Goal: Register for event/course

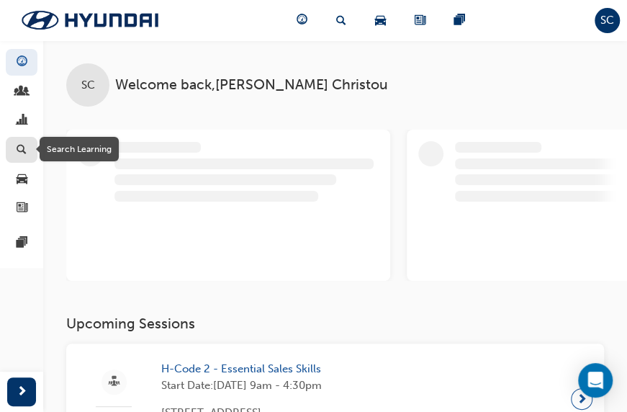
click at [20, 150] on span "search-icon" at bounding box center [22, 150] width 10 height 13
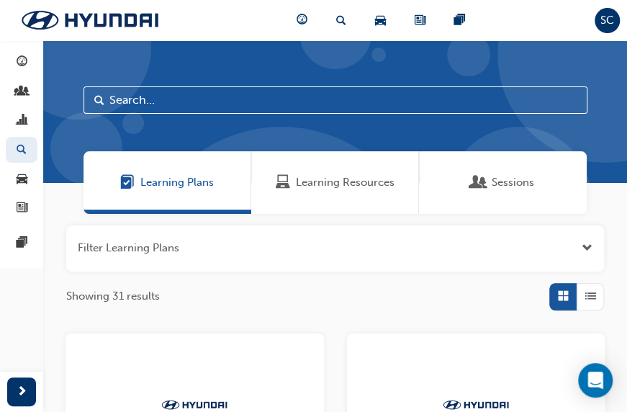
click at [307, 180] on span "Learning Resources" at bounding box center [345, 182] width 99 height 17
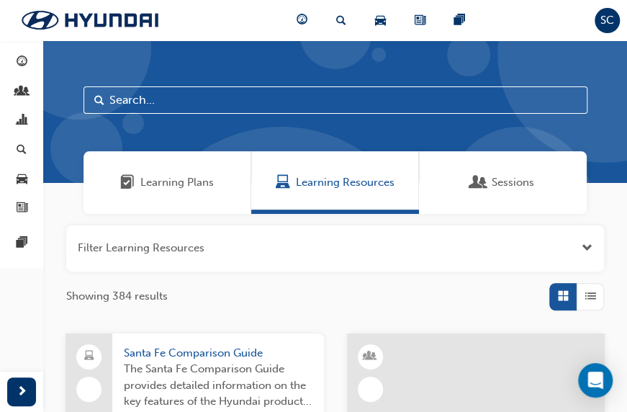
click at [226, 98] on input "text" at bounding box center [335, 99] width 504 height 27
type input "h"
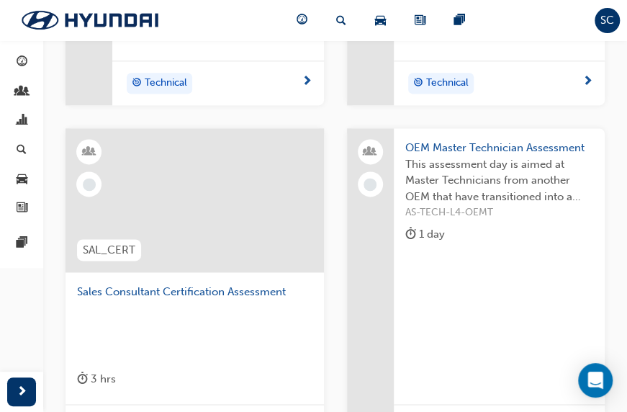
scroll to position [648, 0]
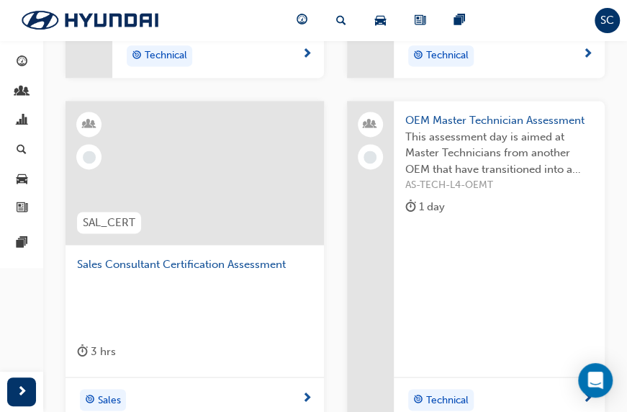
type input "assessm"
click at [212, 263] on span "Sales Consultant Certification Assessment" at bounding box center [194, 264] width 235 height 17
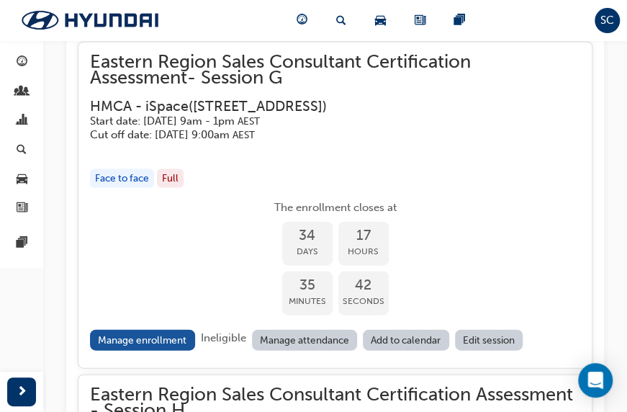
scroll to position [2830, 0]
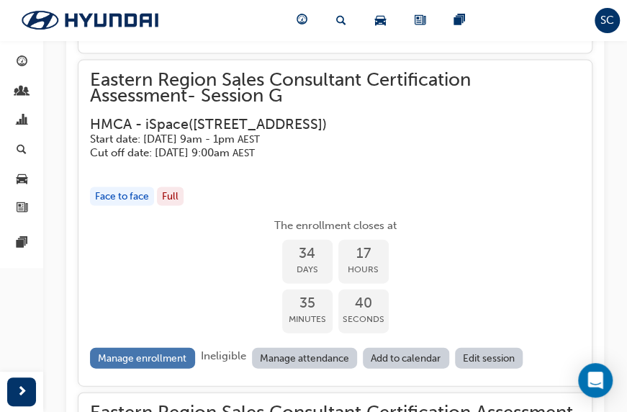
click at [164, 348] on link "Manage enrollment" at bounding box center [142, 358] width 105 height 21
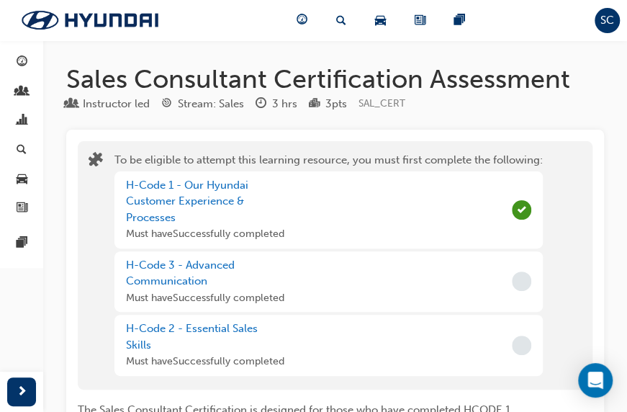
scroll to position [2830, 0]
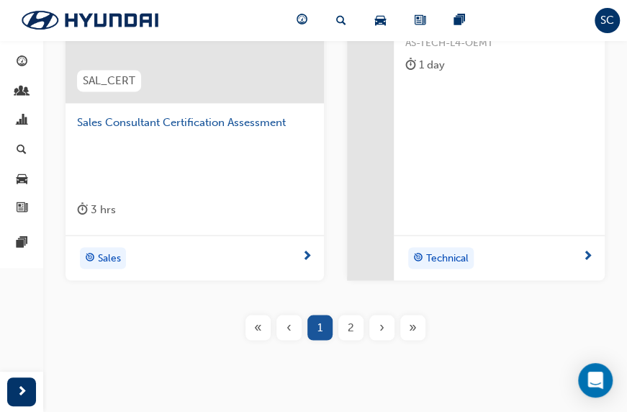
scroll to position [792, 0]
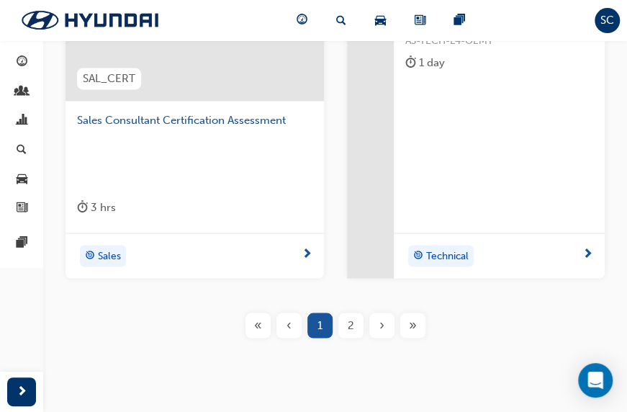
click at [180, 112] on span "Sales Consultant Certification Assessment" at bounding box center [194, 120] width 235 height 17
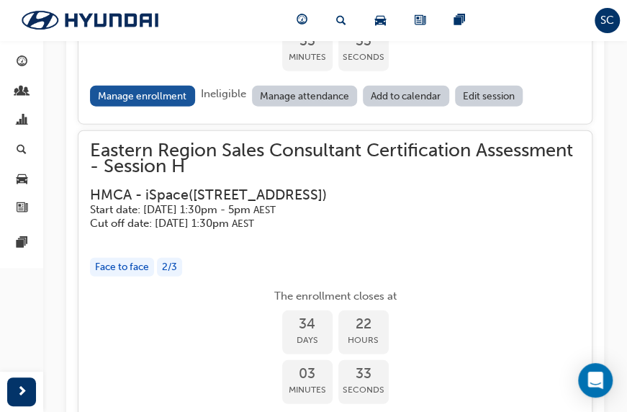
scroll to position [3140, 0]
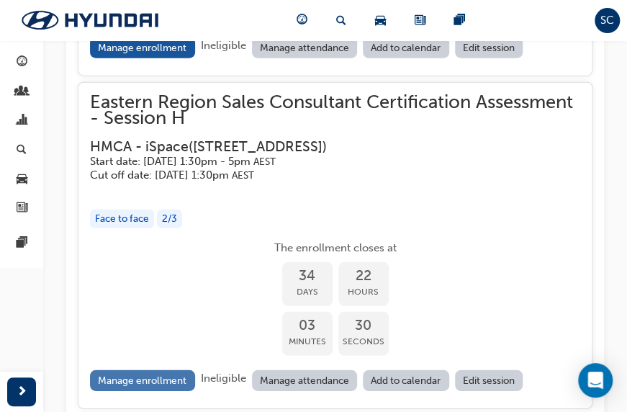
click at [153, 370] on link "Manage enrollment" at bounding box center [142, 380] width 105 height 21
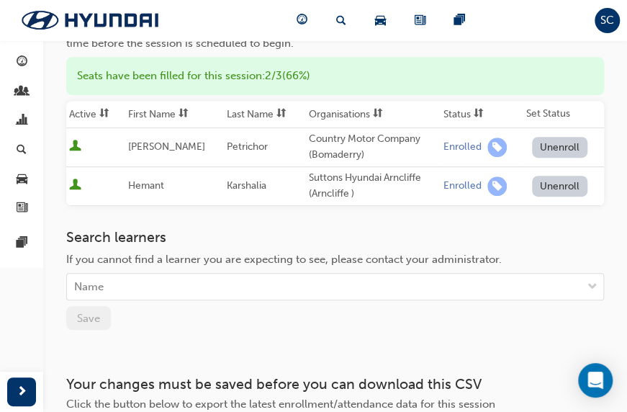
scroll to position [216, 0]
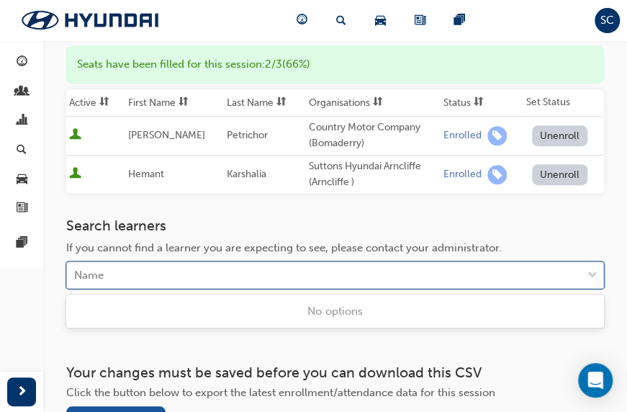
click at [125, 274] on div "Name" at bounding box center [324, 275] width 515 height 25
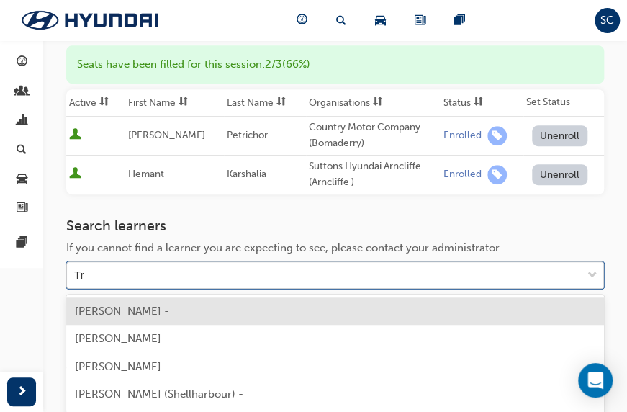
type input "T"
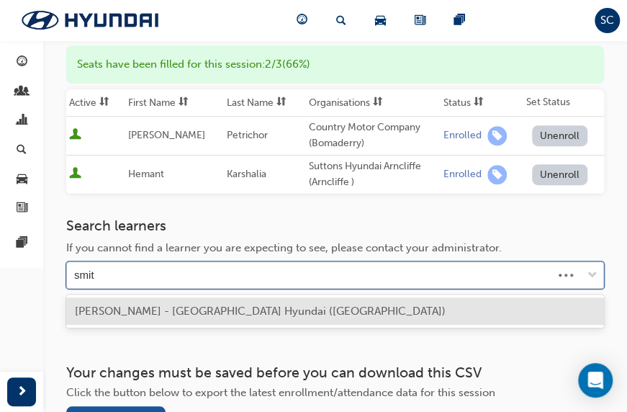
type input "[PERSON_NAME]"
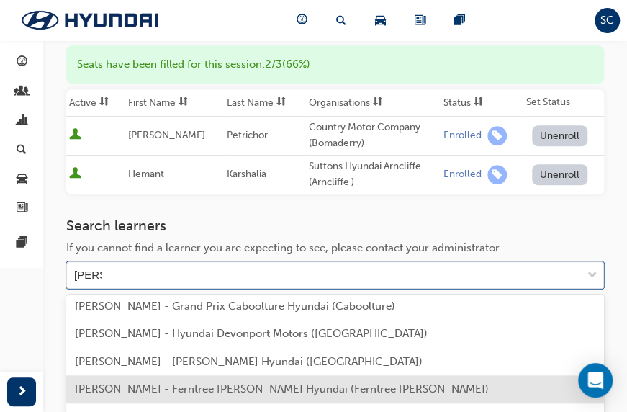
scroll to position [538, 0]
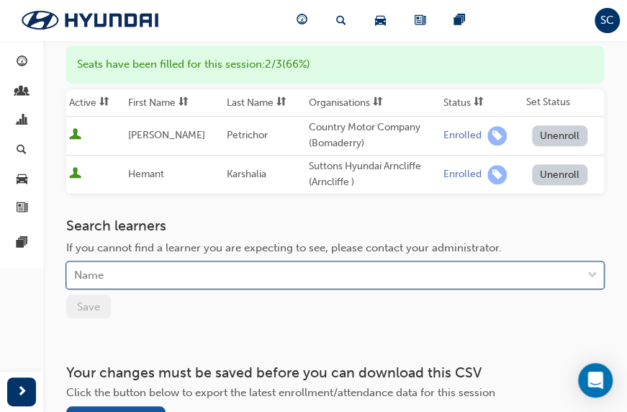
click at [128, 274] on div "Name" at bounding box center [324, 275] width 515 height 25
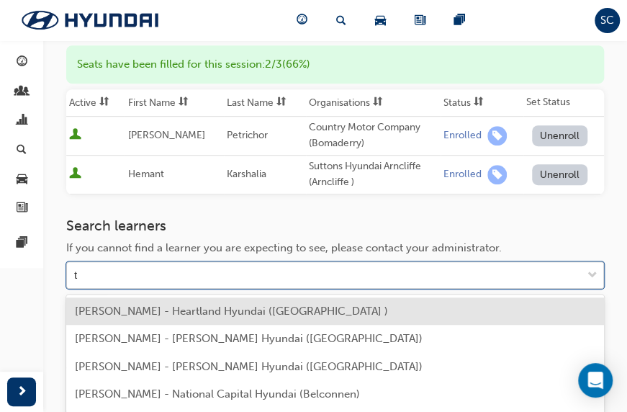
scroll to position [315, 0]
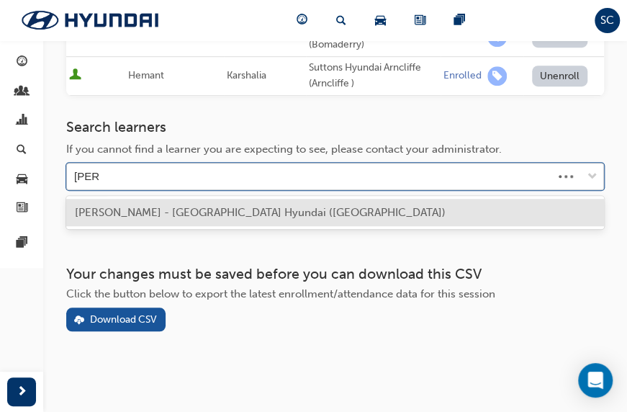
type input "tristan"
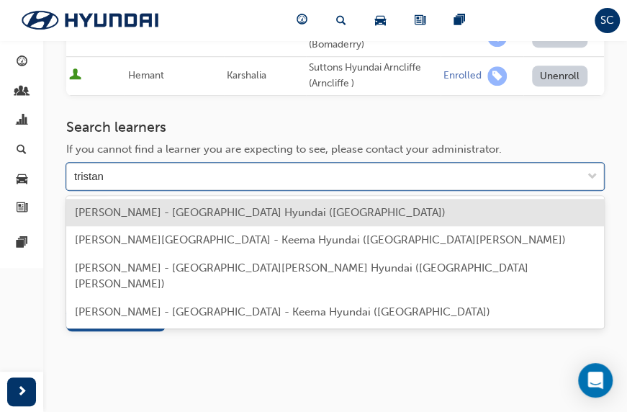
click at [167, 206] on span "[PERSON_NAME] - [GEOGRAPHIC_DATA] Hyundai ([GEOGRAPHIC_DATA])" at bounding box center [260, 212] width 371 height 13
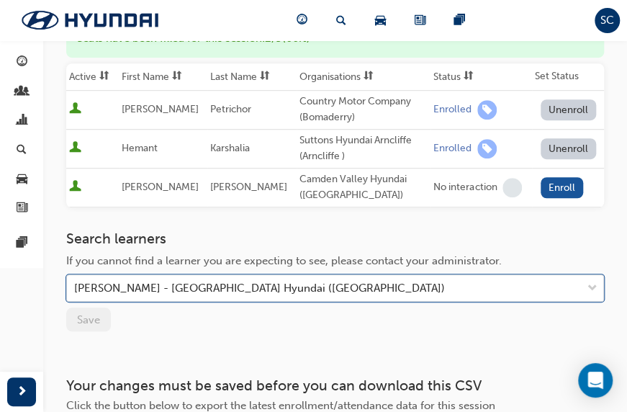
scroll to position [243, 0]
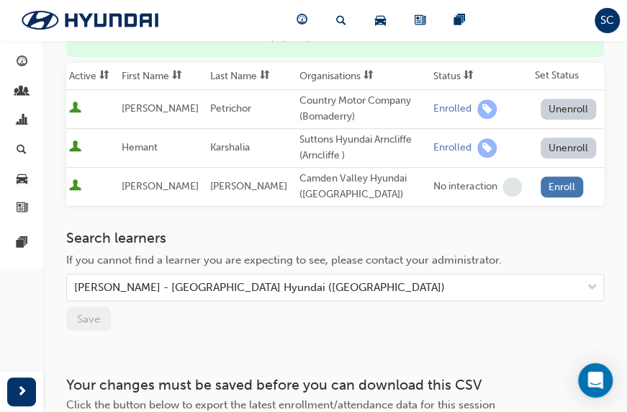
click at [556, 188] on button "Enroll" at bounding box center [562, 186] width 43 height 21
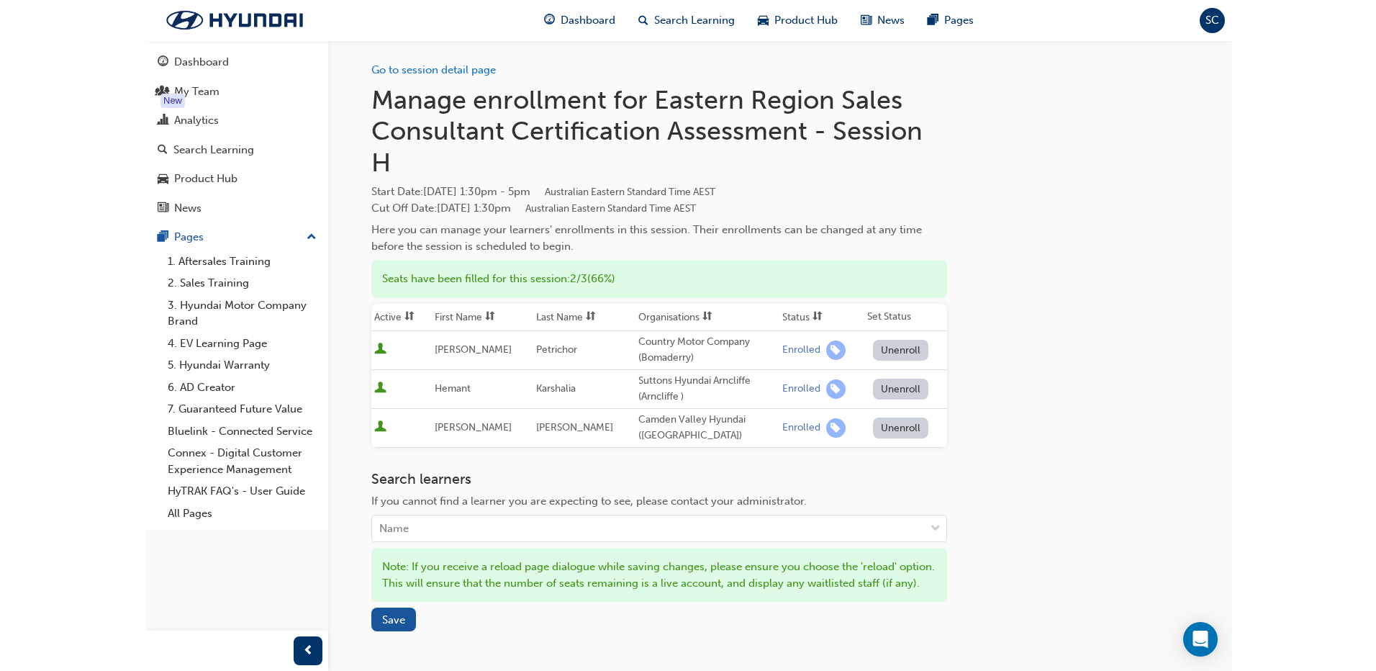
scroll to position [0, 0]
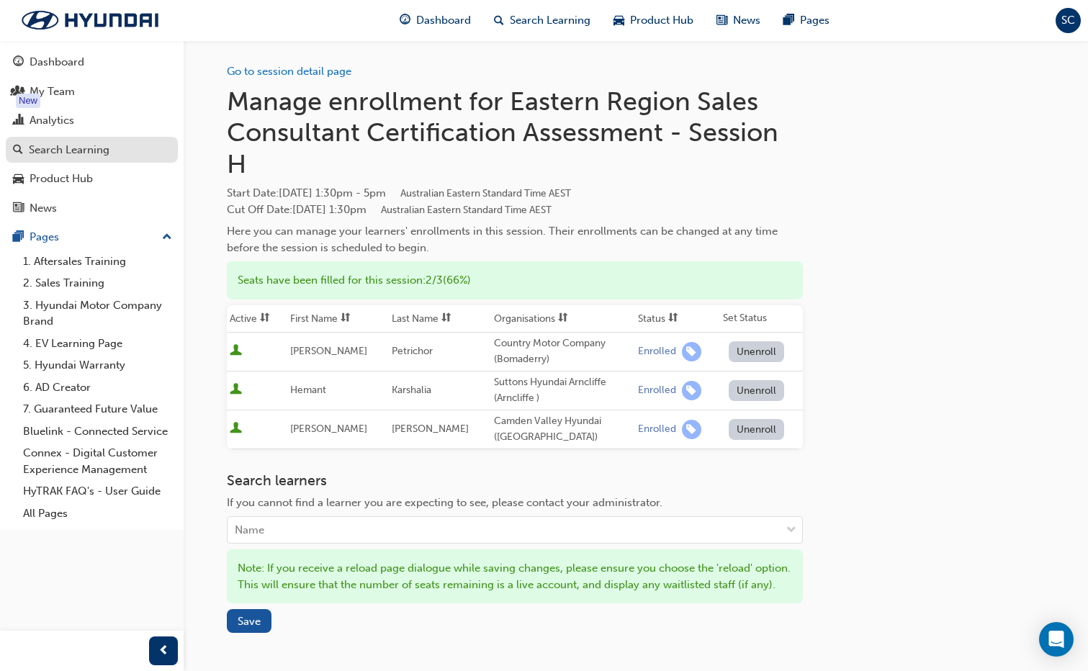
click at [76, 153] on div "Search Learning" at bounding box center [69, 150] width 81 height 17
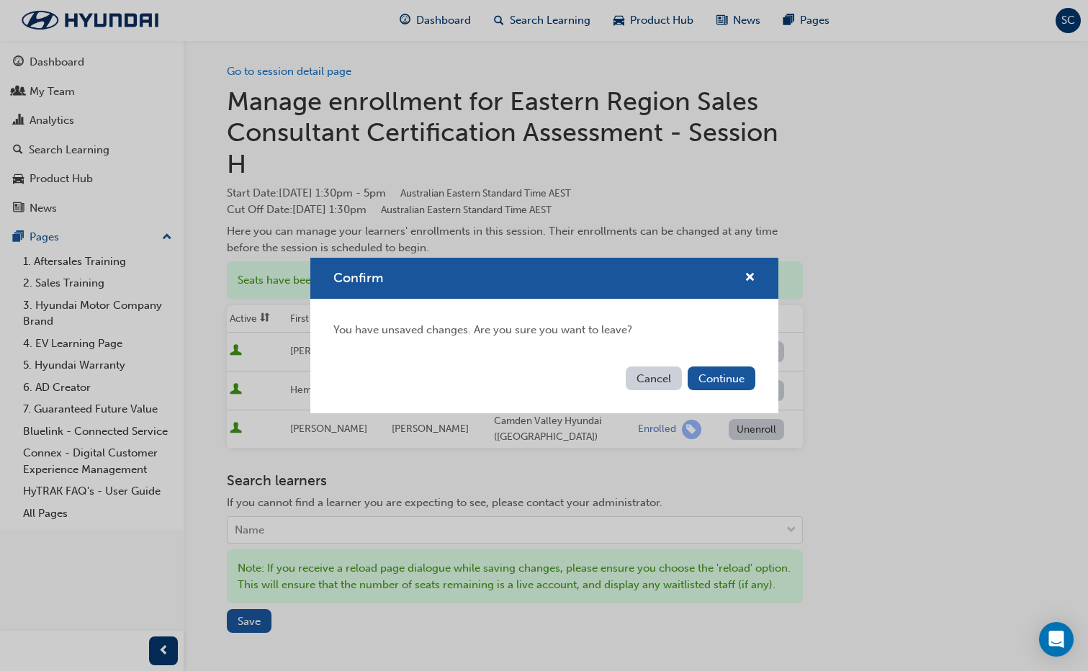
click at [637, 378] on button "Cancel" at bounding box center [654, 378] width 56 height 24
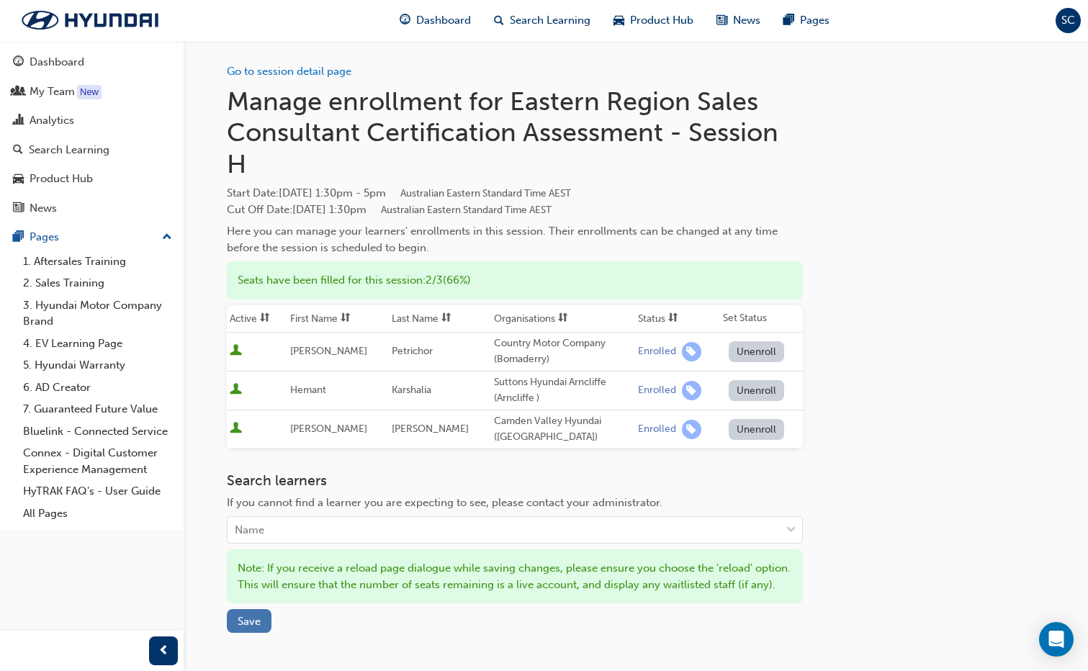
click at [263, 411] on button "Save" at bounding box center [249, 621] width 45 height 24
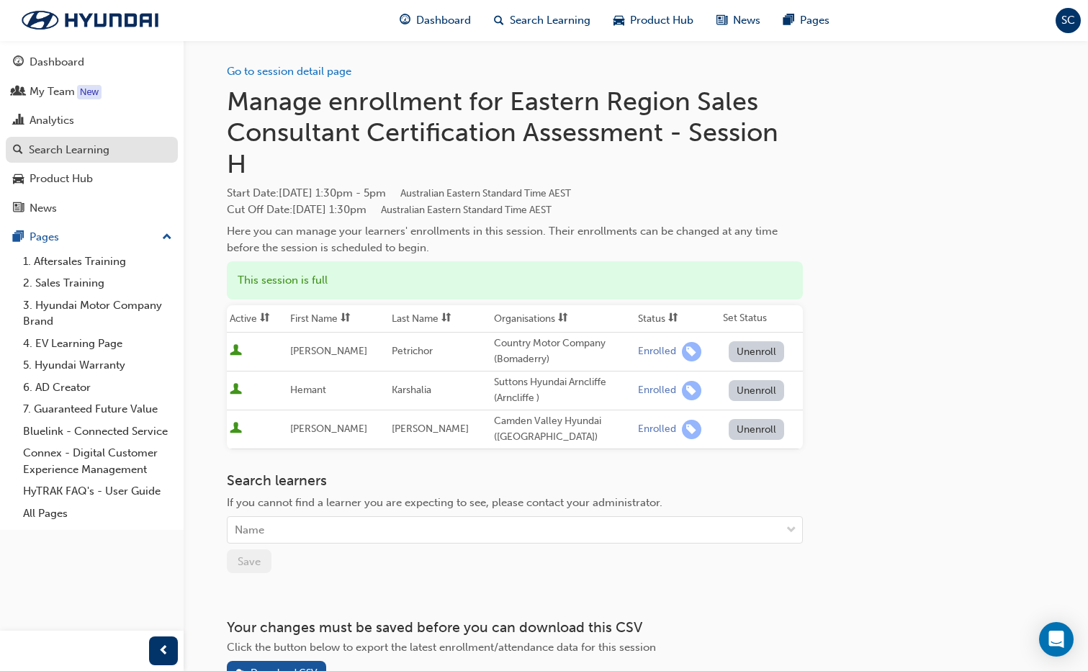
click at [101, 155] on div "Search Learning" at bounding box center [69, 150] width 81 height 17
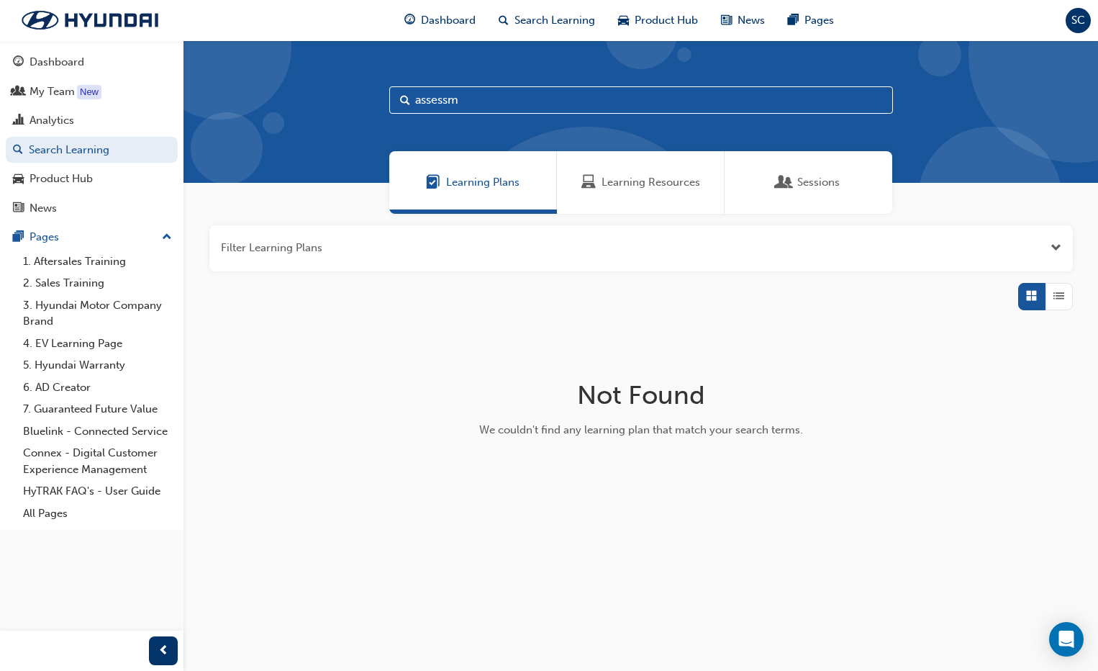
click at [591, 178] on span "Learning Resources" at bounding box center [589, 182] width 14 height 17
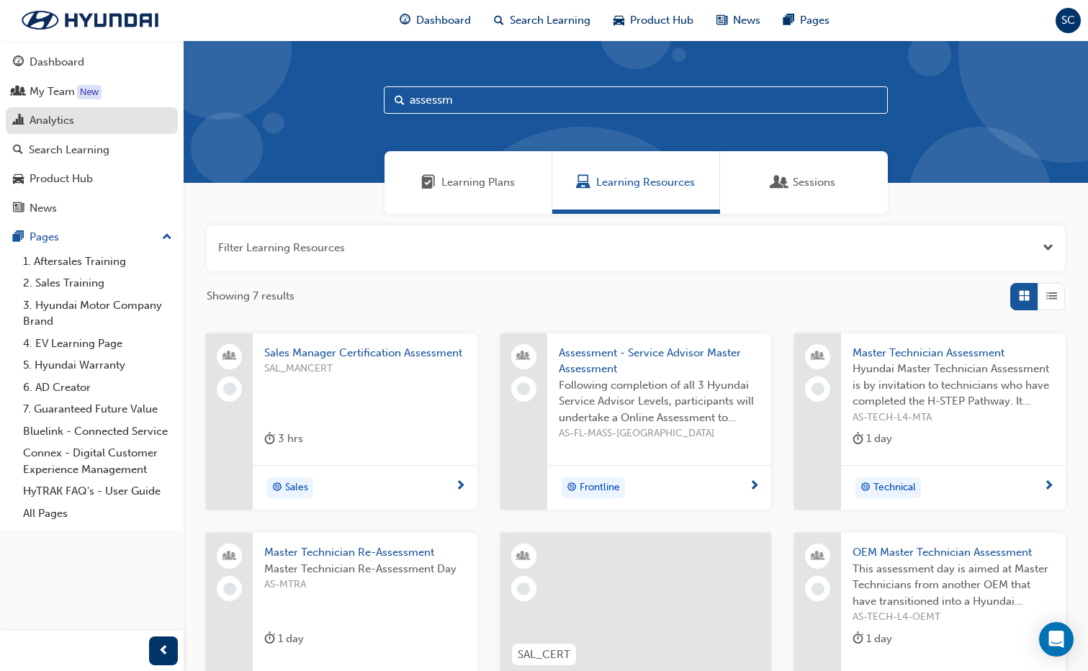
click at [107, 125] on div "Analytics" at bounding box center [92, 121] width 158 height 18
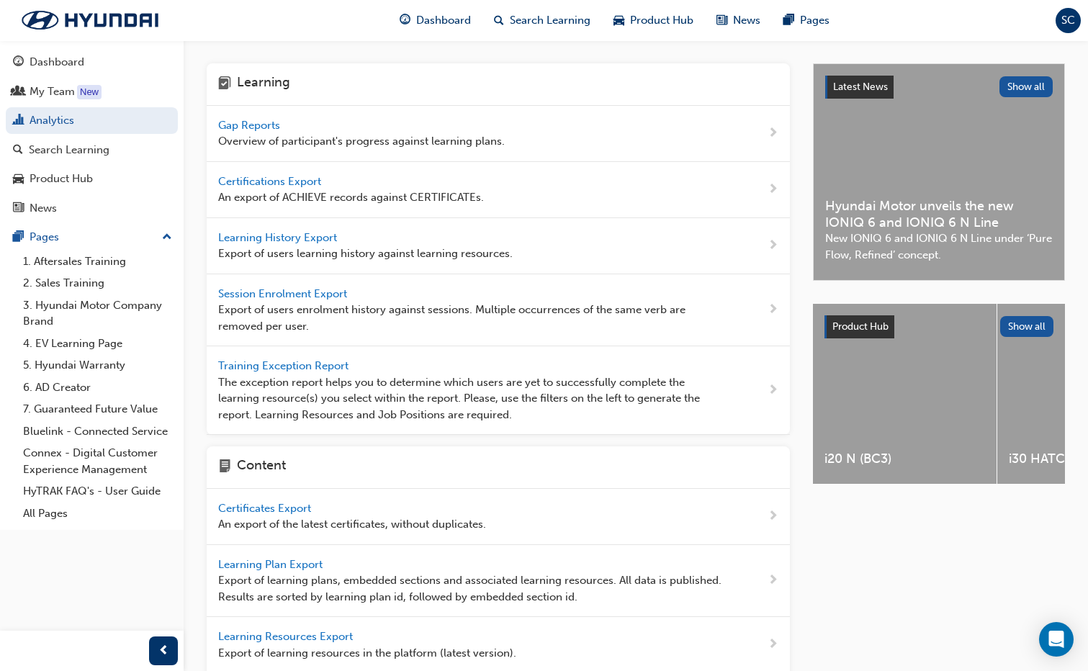
click at [251, 236] on span "Learning History Export" at bounding box center [279, 237] width 122 height 13
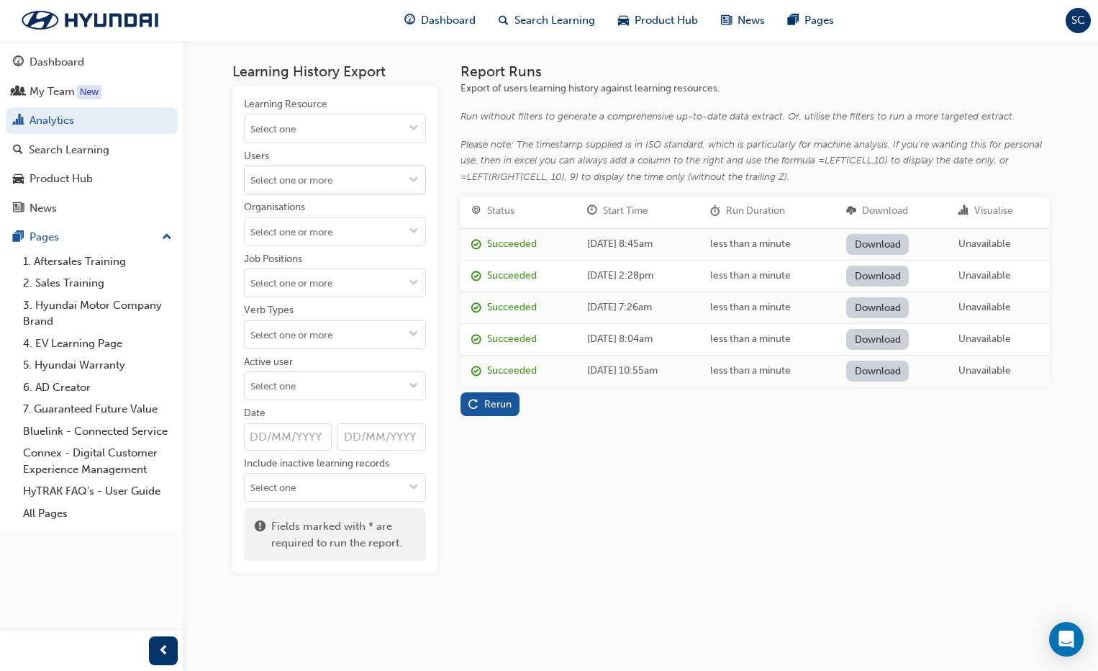
click at [304, 189] on input "Users" at bounding box center [335, 179] width 181 height 27
type input "penfo"
click at [311, 213] on li "[PERSON_NAME]" at bounding box center [335, 207] width 182 height 27
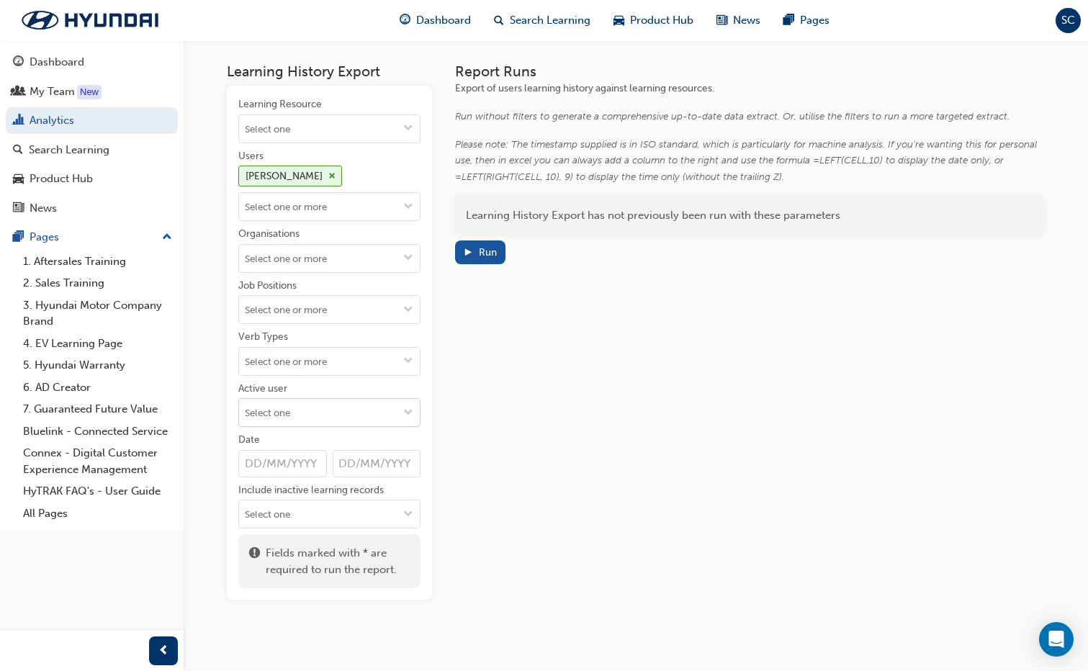
click at [410, 411] on span "down-icon" at bounding box center [408, 413] width 10 height 12
click at [356, 411] on li "Inactive users" at bounding box center [329, 467] width 182 height 27
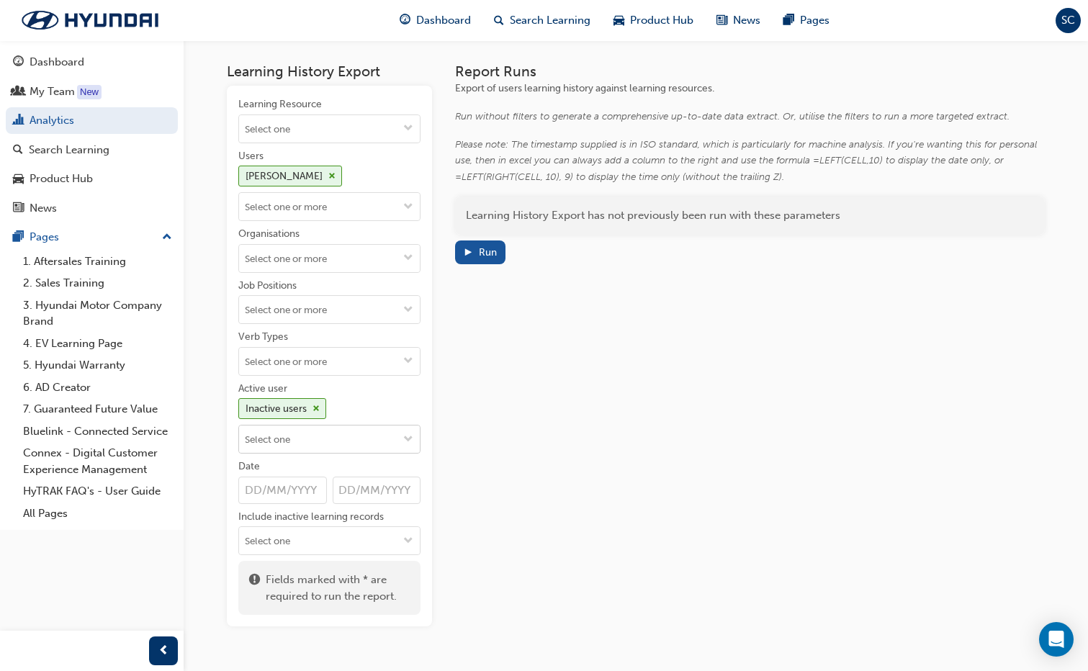
click at [407, 411] on span "down-icon" at bounding box center [408, 440] width 10 height 12
click at [335, 411] on li "Active users" at bounding box center [329, 466] width 182 height 27
click at [466, 248] on span "play-icon" at bounding box center [468, 254] width 10 height 12
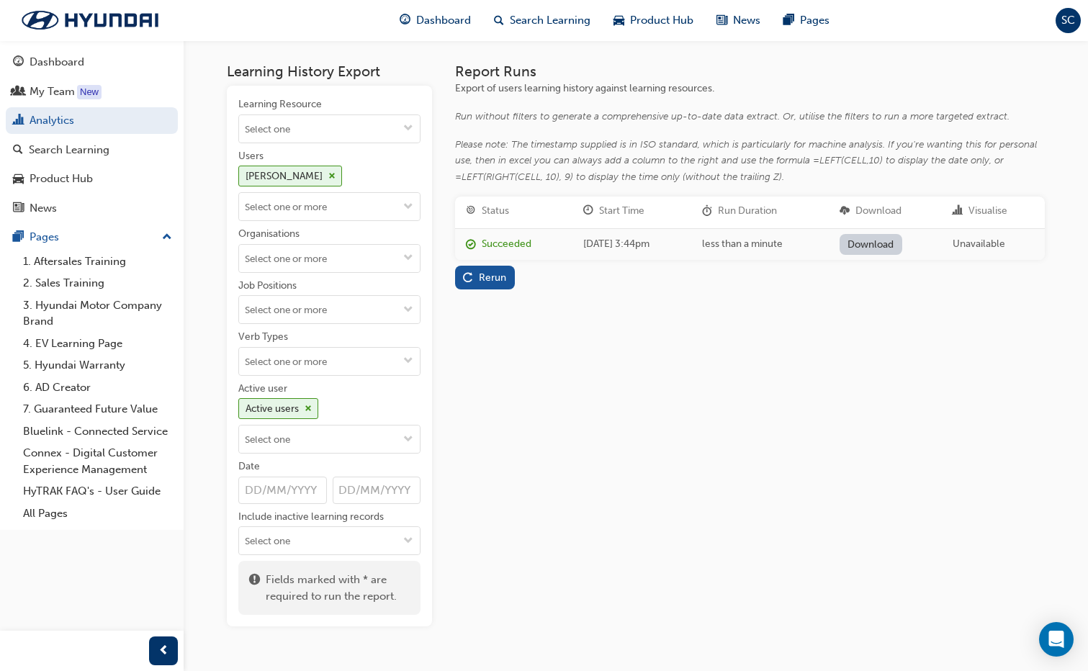
click at [637, 248] on link "Download" at bounding box center [870, 244] width 63 height 21
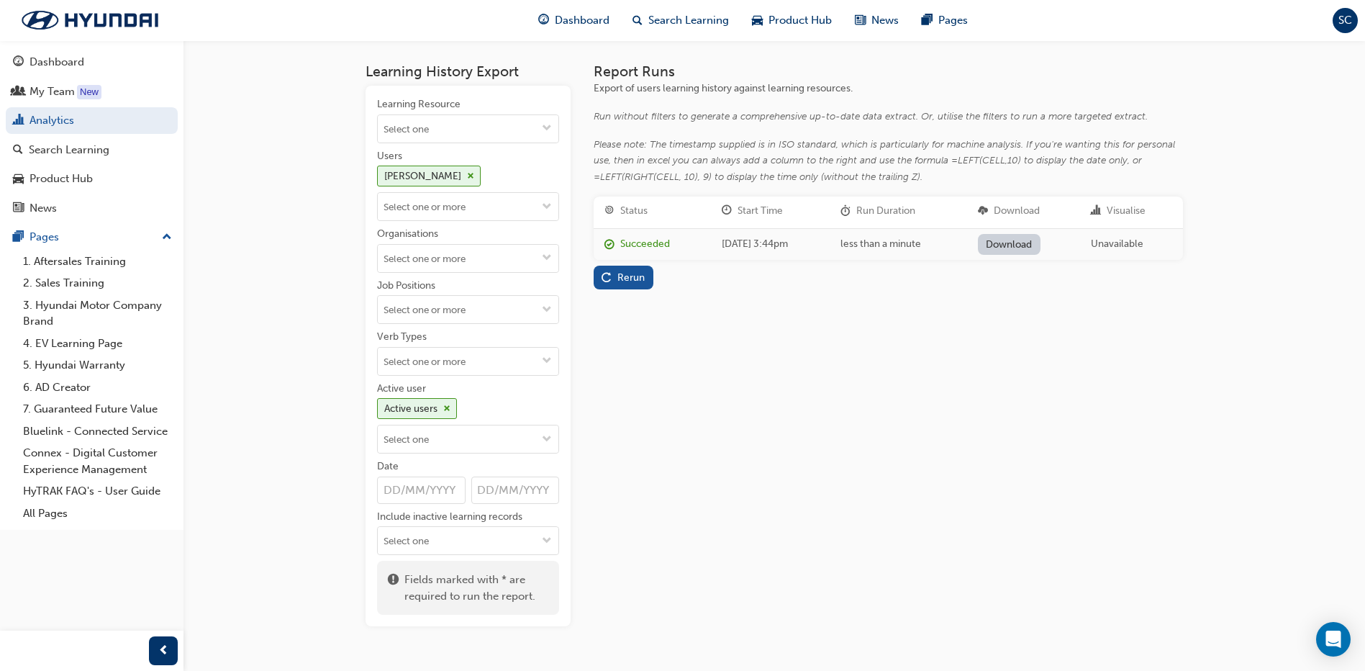
click at [637, 240] on link "Download" at bounding box center [1009, 244] width 63 height 21
click at [58, 143] on div "Search Learning" at bounding box center [69, 150] width 81 height 17
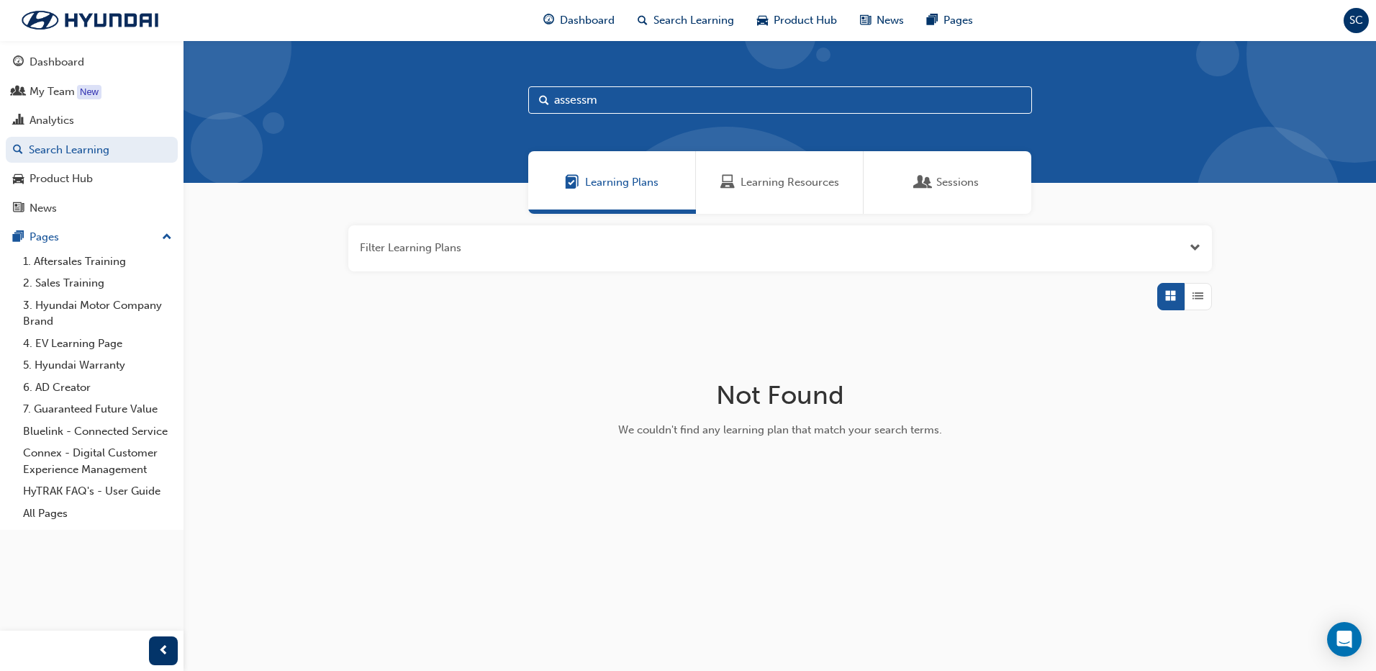
click at [637, 189] on span "Learning Resources" at bounding box center [790, 182] width 99 height 17
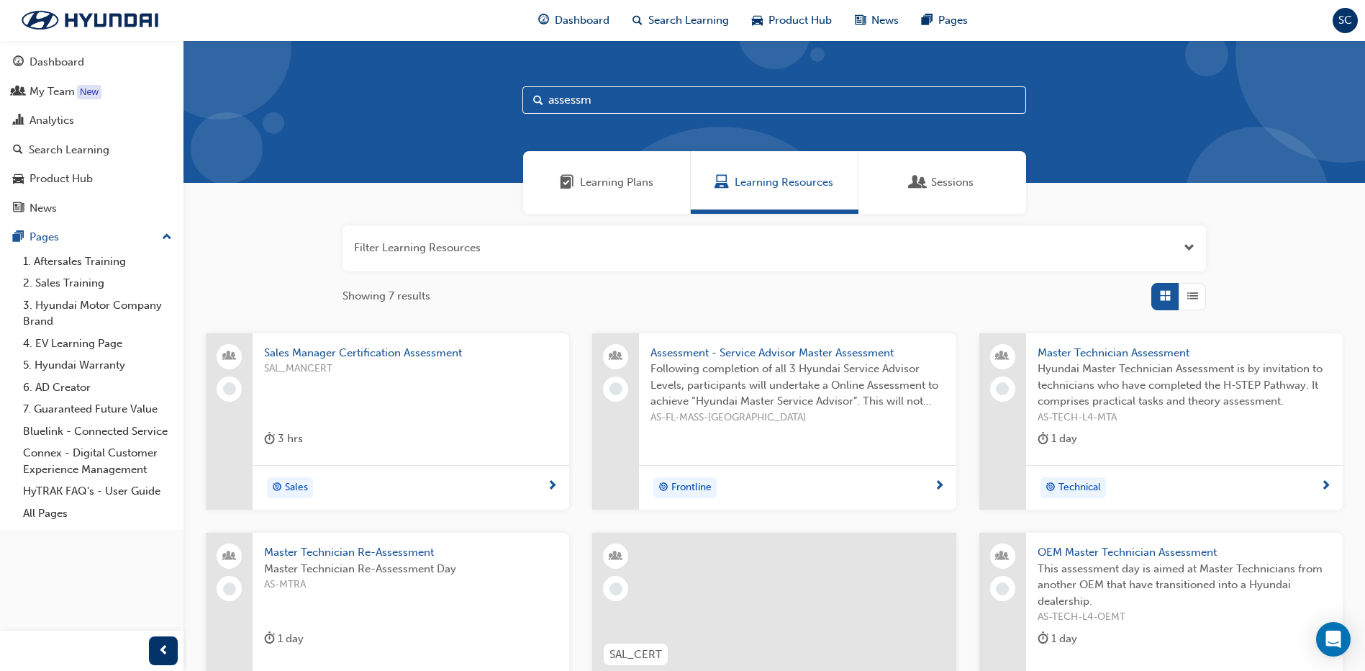
drag, startPoint x: 621, startPoint y: 99, endPoint x: 534, endPoint y: 98, distance: 87.1
click at [534, 98] on div "assessm" at bounding box center [775, 99] width 504 height 27
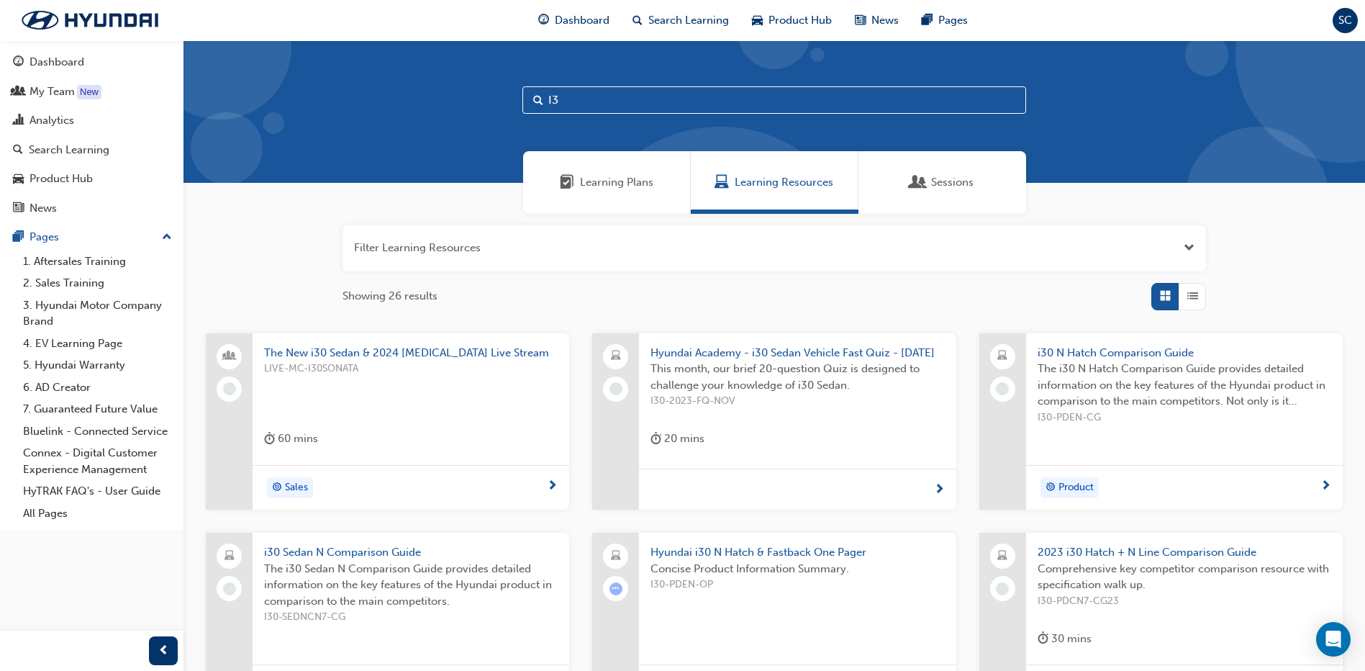
type input "I"
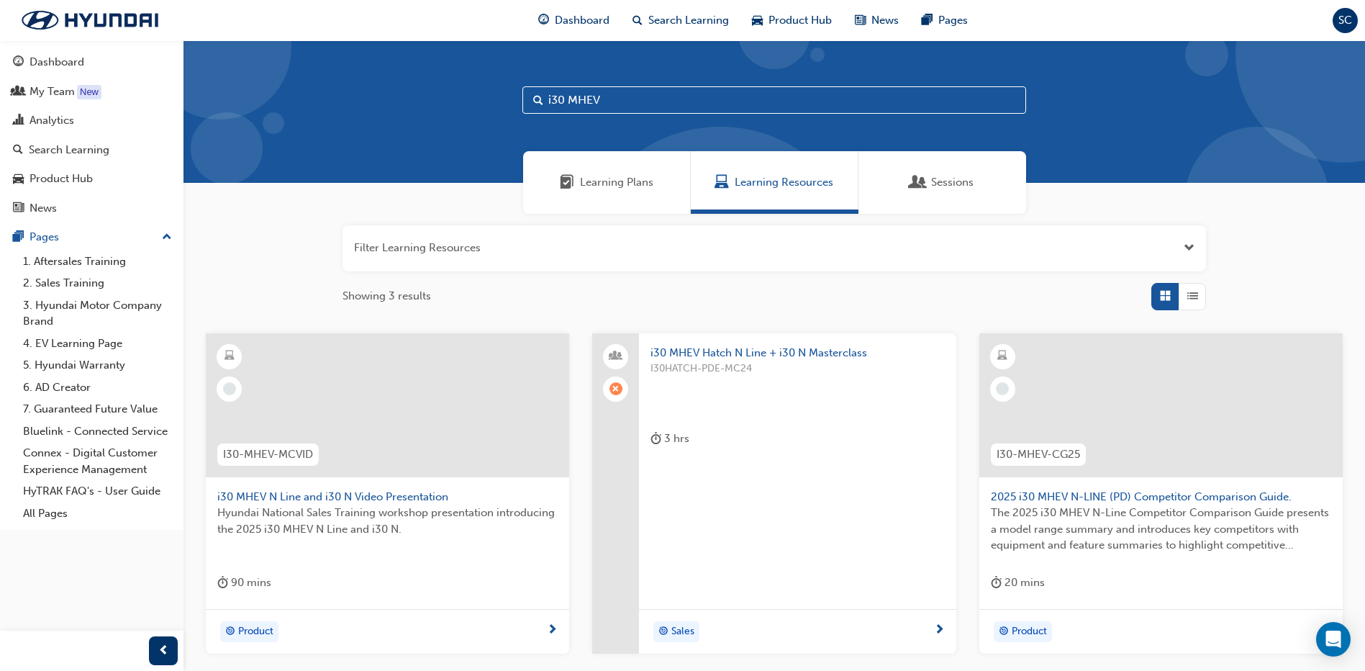
type input "i30 MHEV"
click at [637, 350] on span "i30 MHEV Hatch N Line + i30 N Masterclass" at bounding box center [798, 353] width 294 height 17
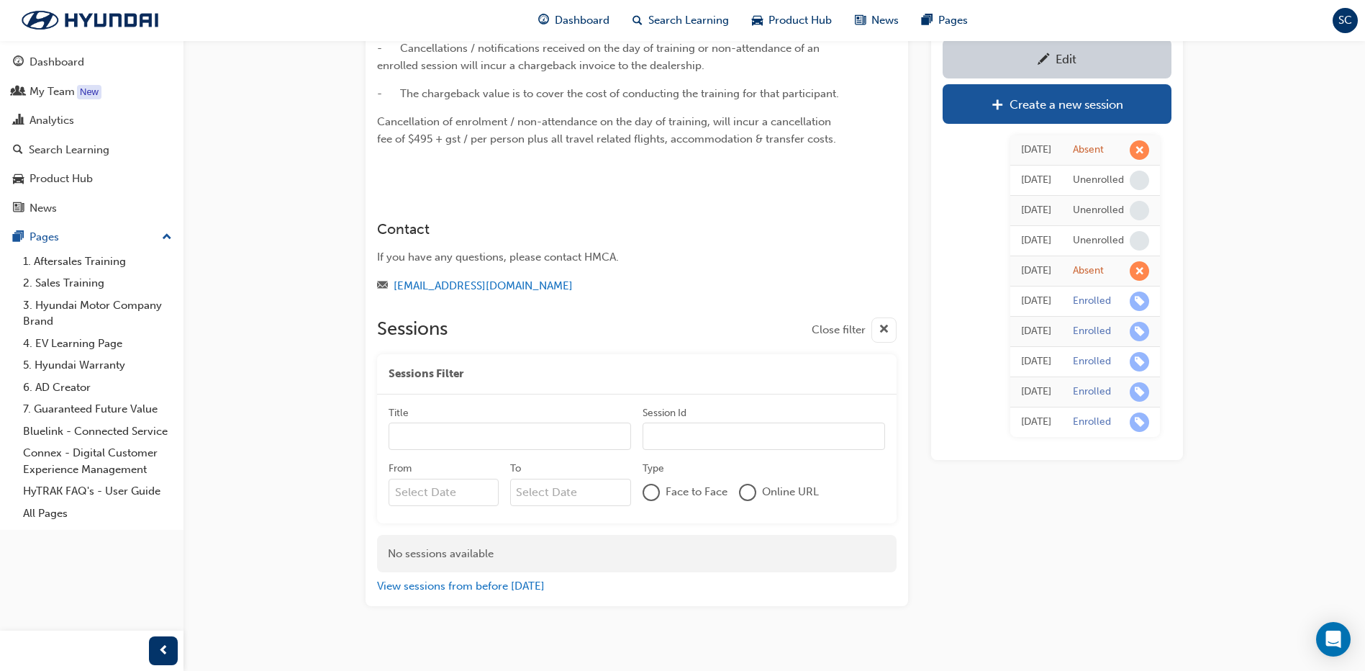
scroll to position [863, 0]
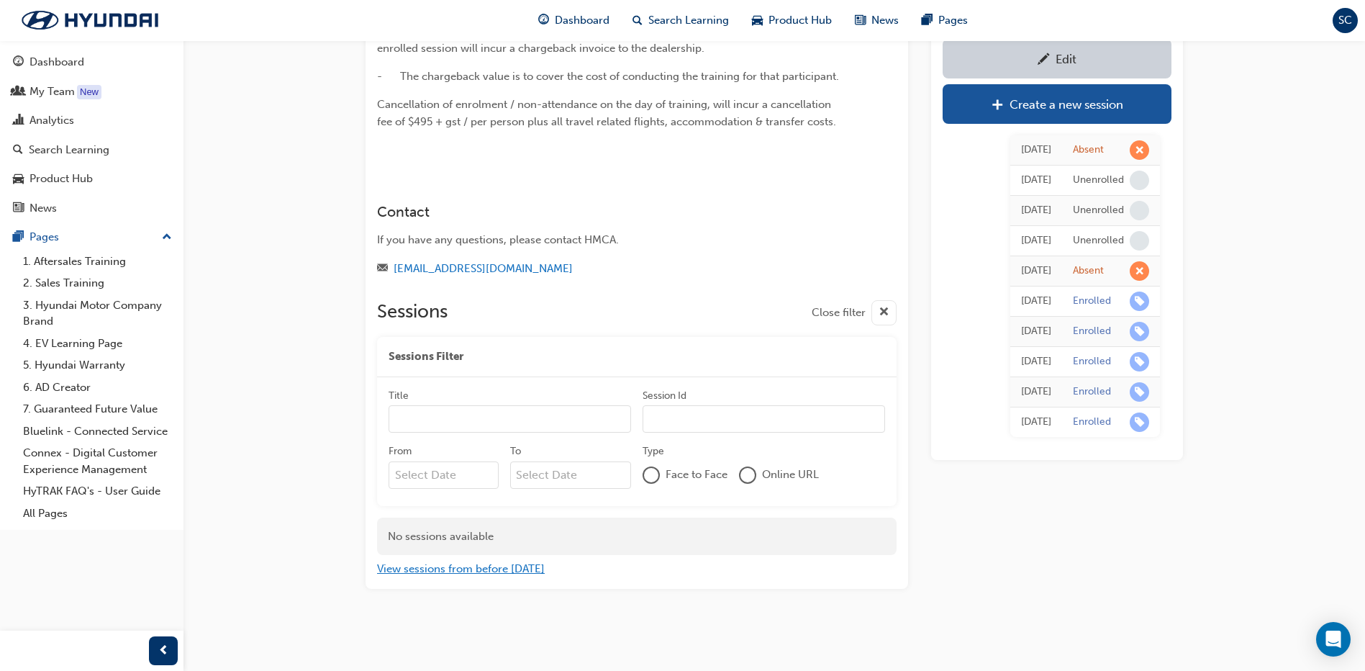
click at [492, 411] on button "View sessions from before [DATE]" at bounding box center [461, 569] width 168 height 17
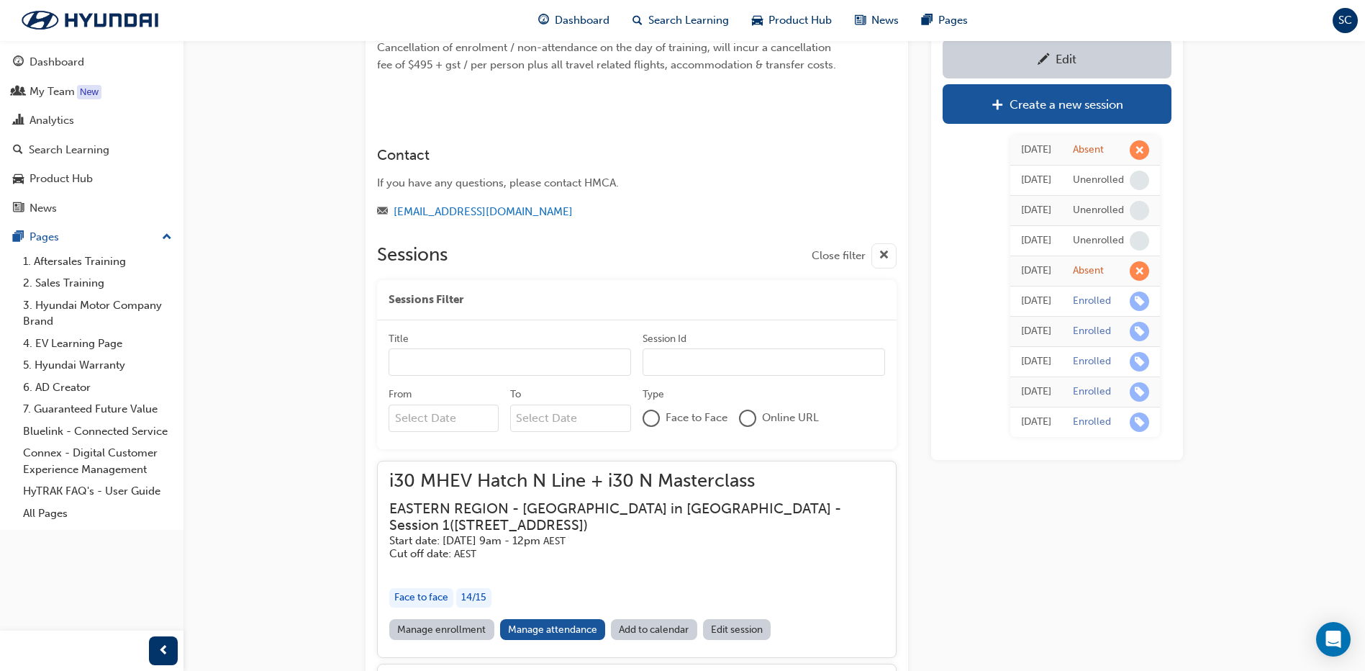
scroll to position [1007, 0]
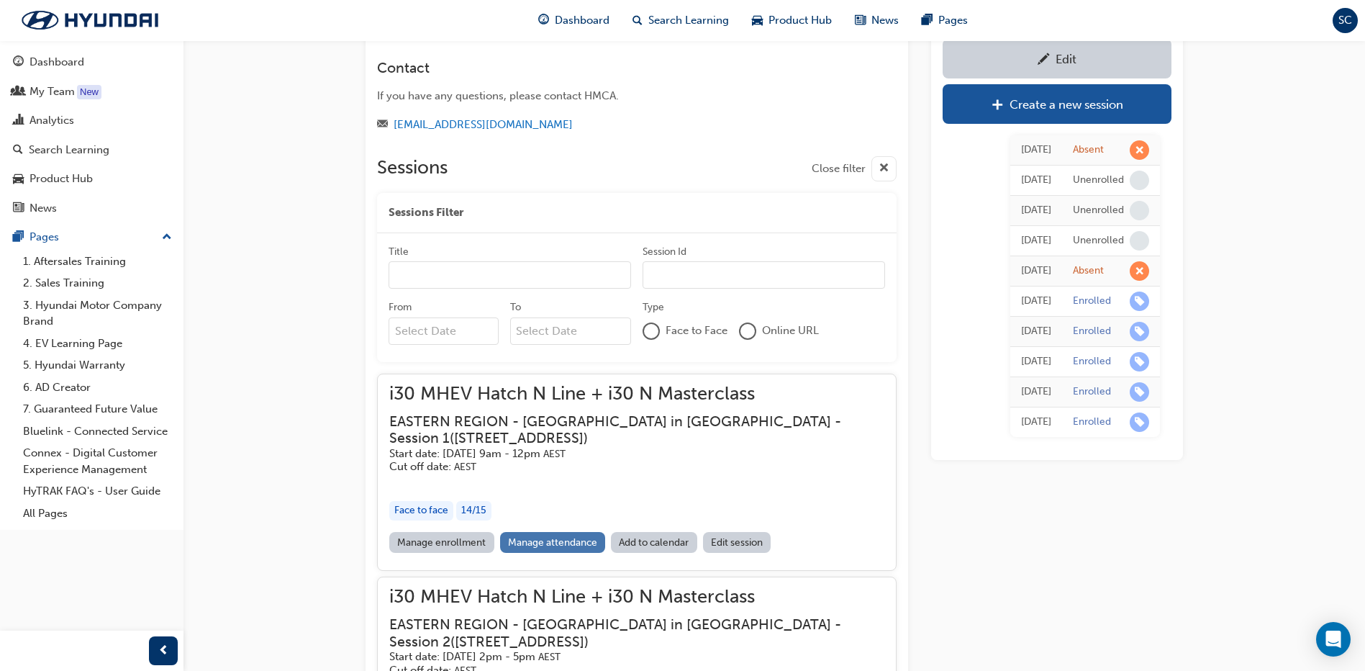
click at [523, 411] on link "Manage attendance" at bounding box center [553, 542] width 106 height 21
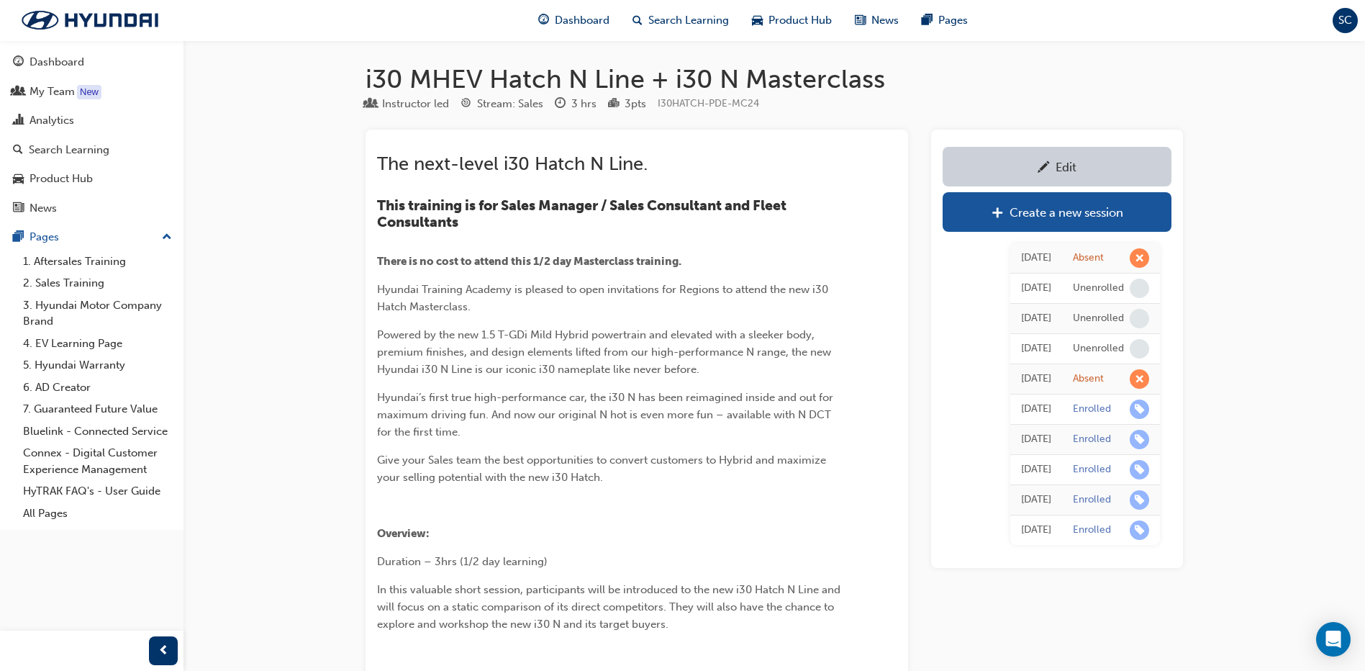
scroll to position [863, 0]
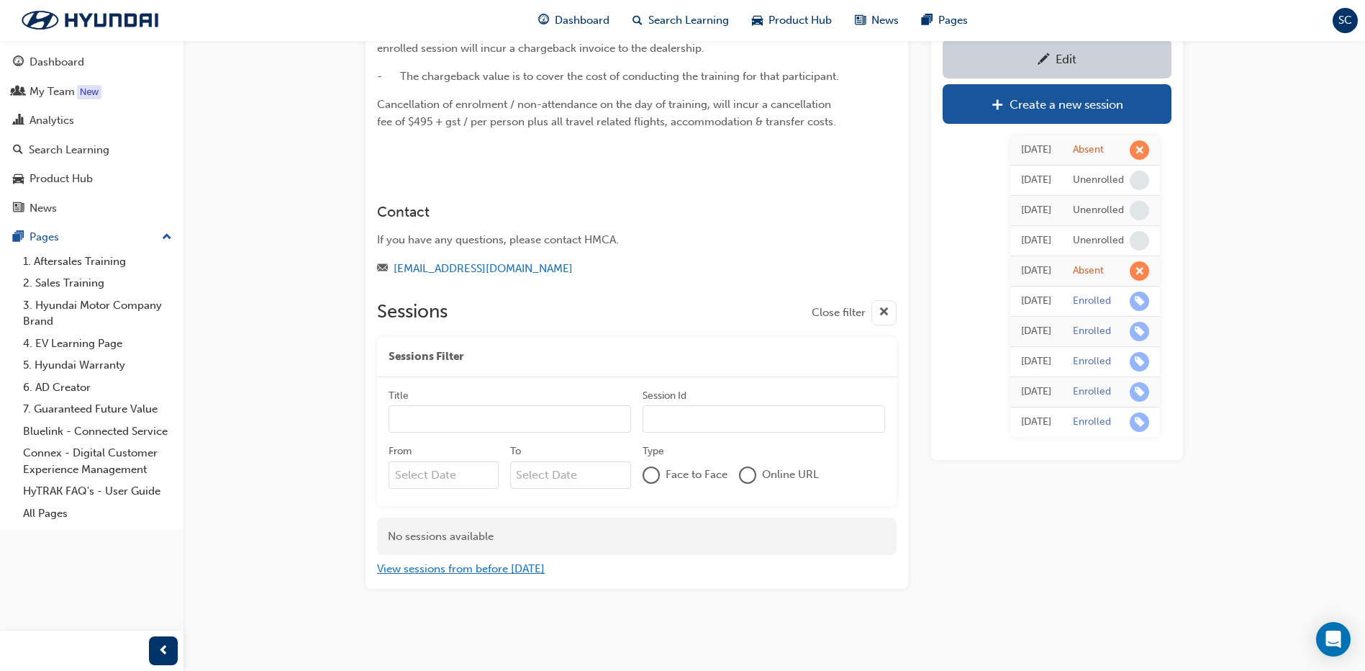
click at [447, 411] on button "View sessions from before [DATE]" at bounding box center [461, 569] width 168 height 17
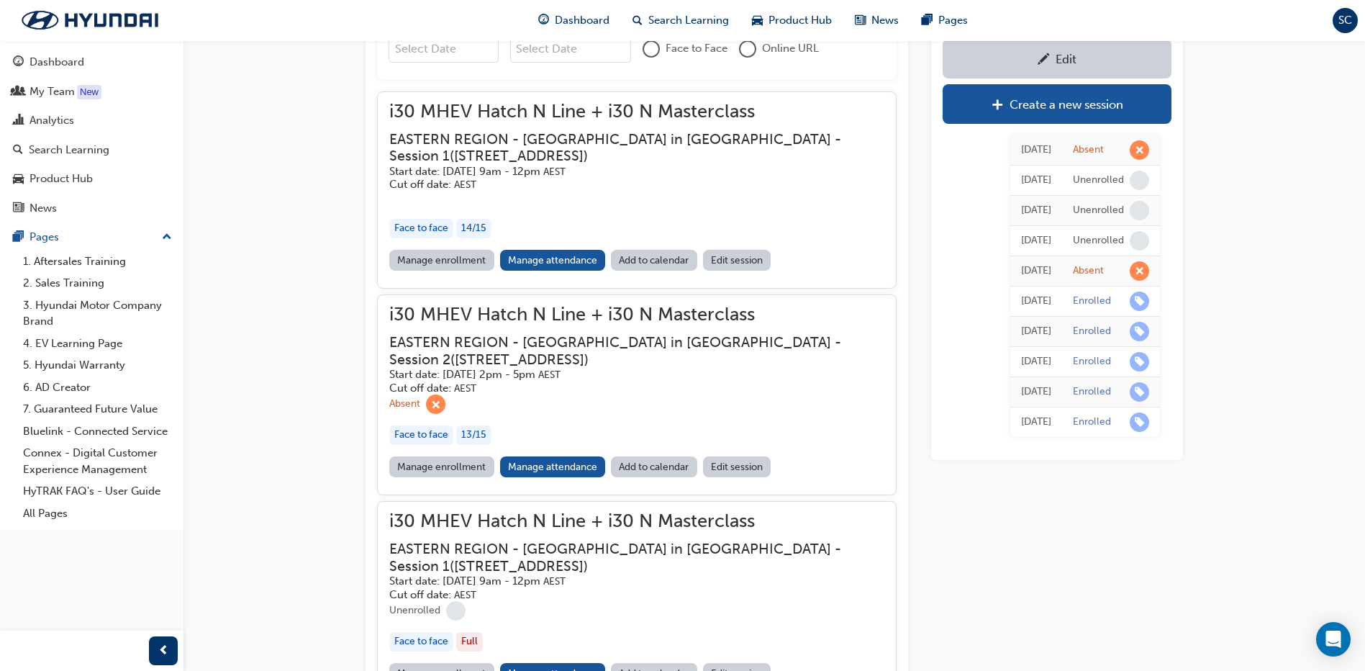
scroll to position [1295, 0]
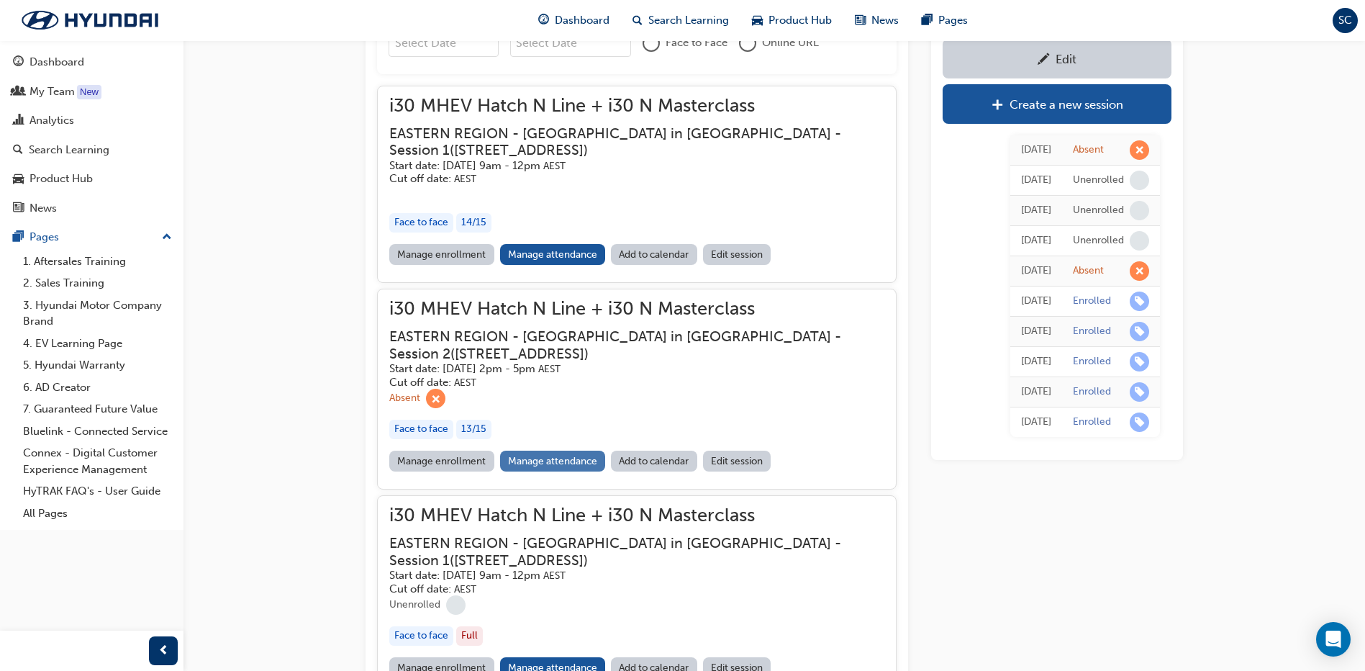
click at [532, 411] on link "Manage attendance" at bounding box center [553, 461] width 106 height 21
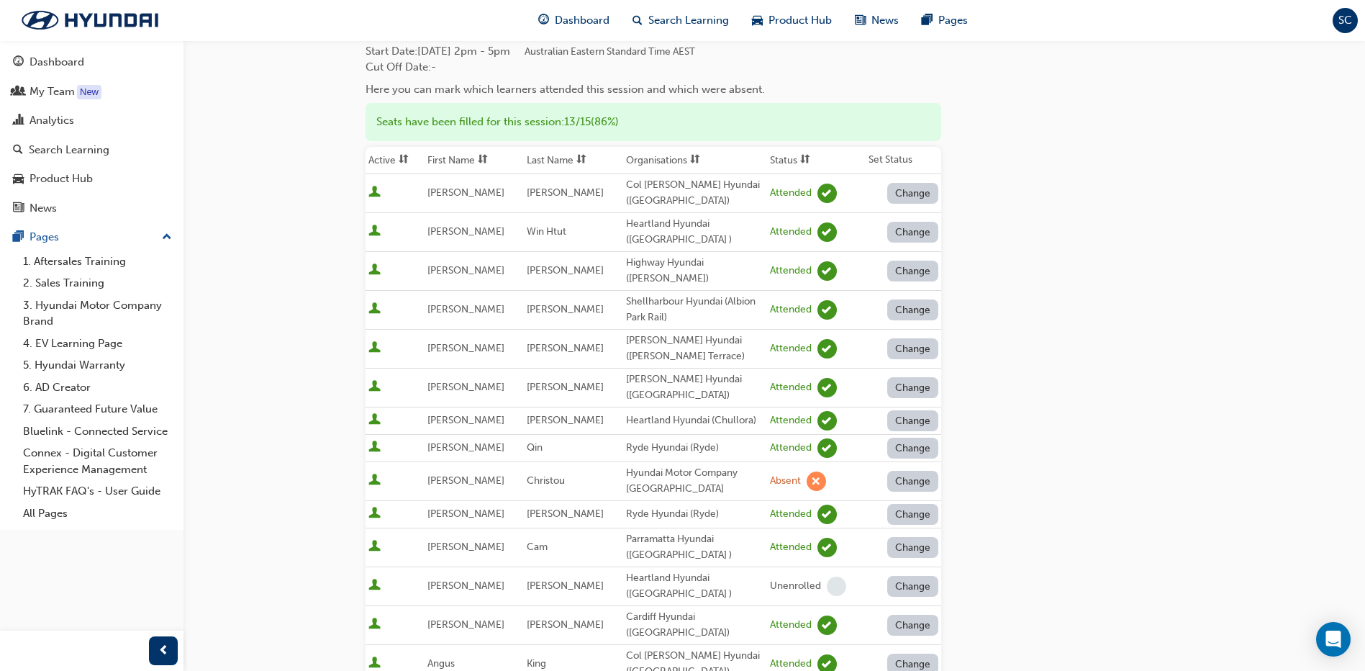
scroll to position [72, 0]
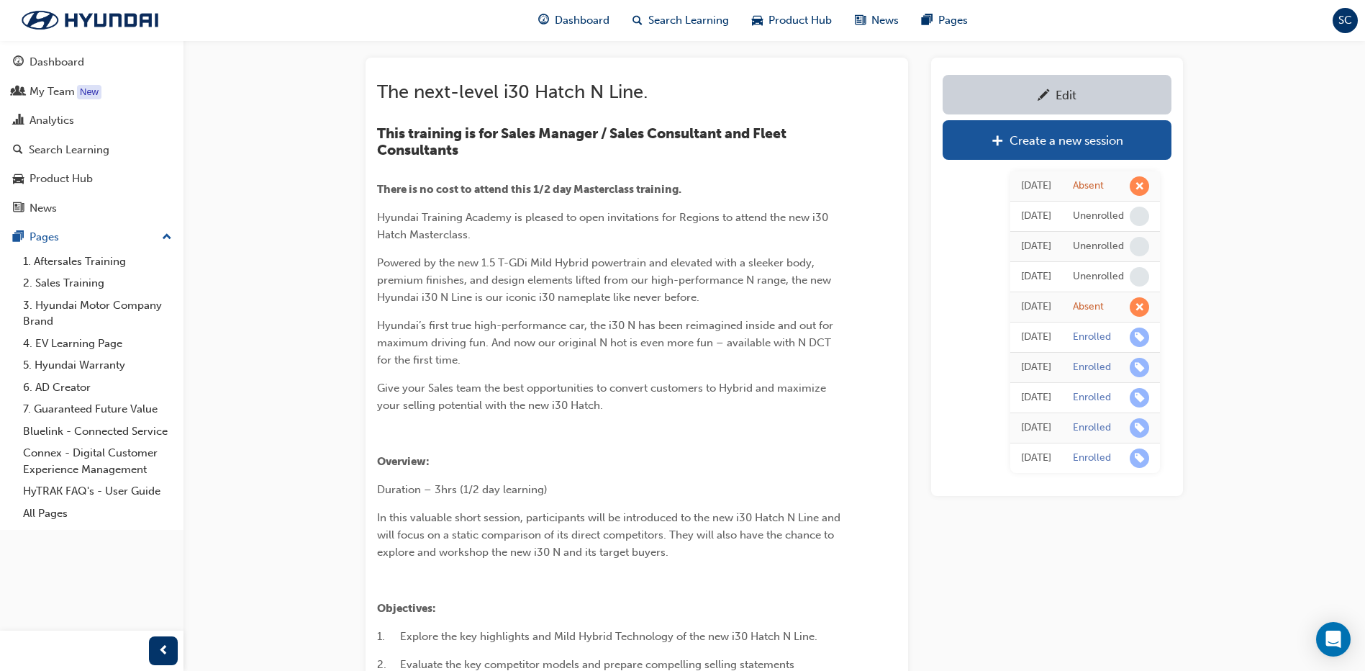
scroll to position [863, 0]
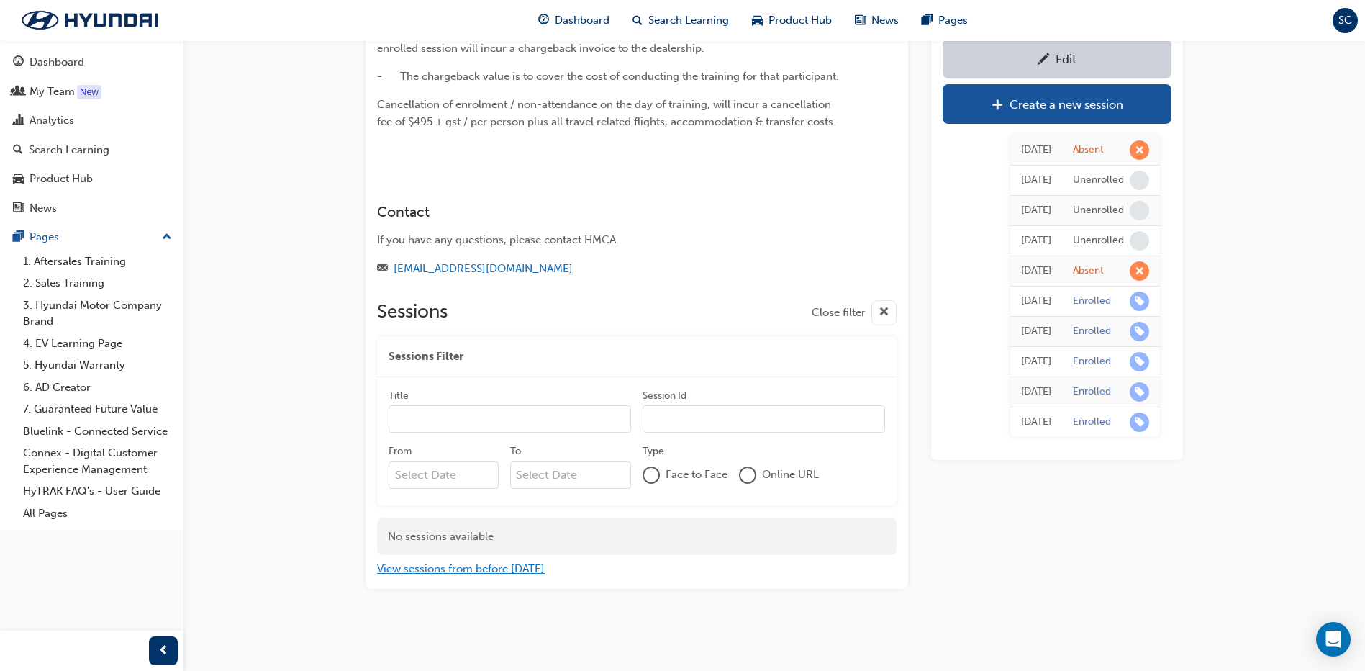
click at [414, 411] on button "View sessions from before [DATE]" at bounding box center [461, 569] width 168 height 17
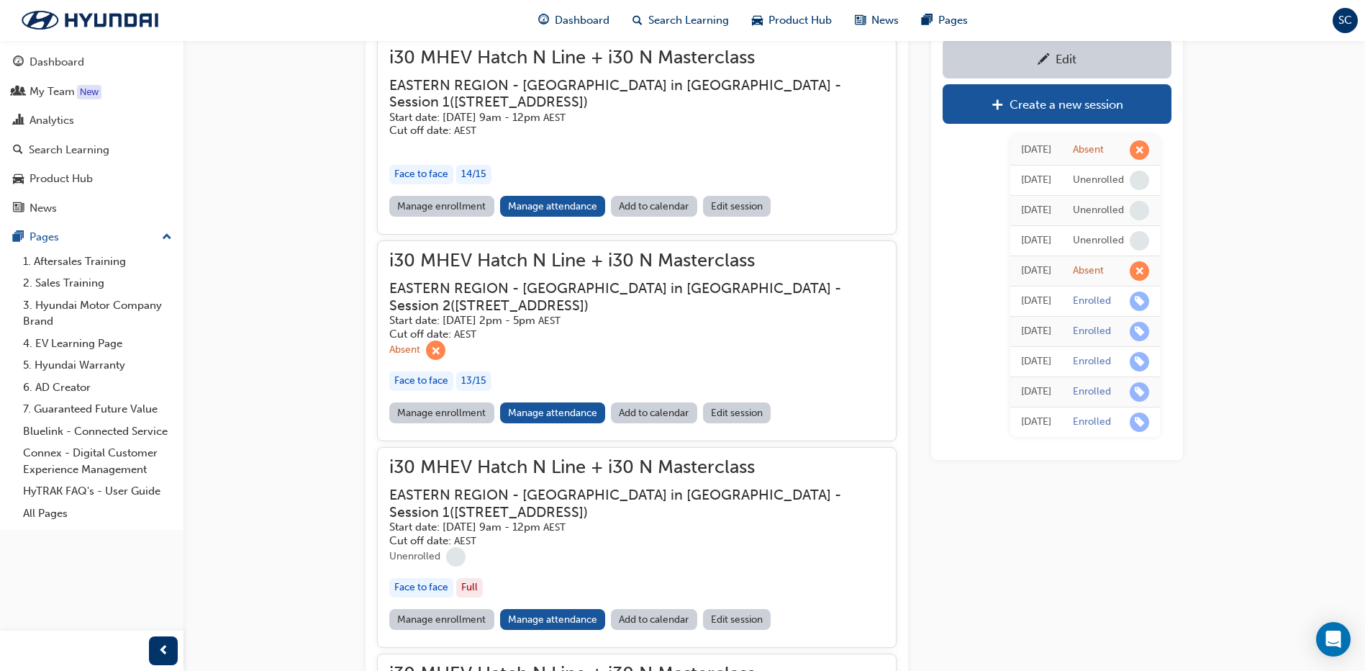
scroll to position [1439, 0]
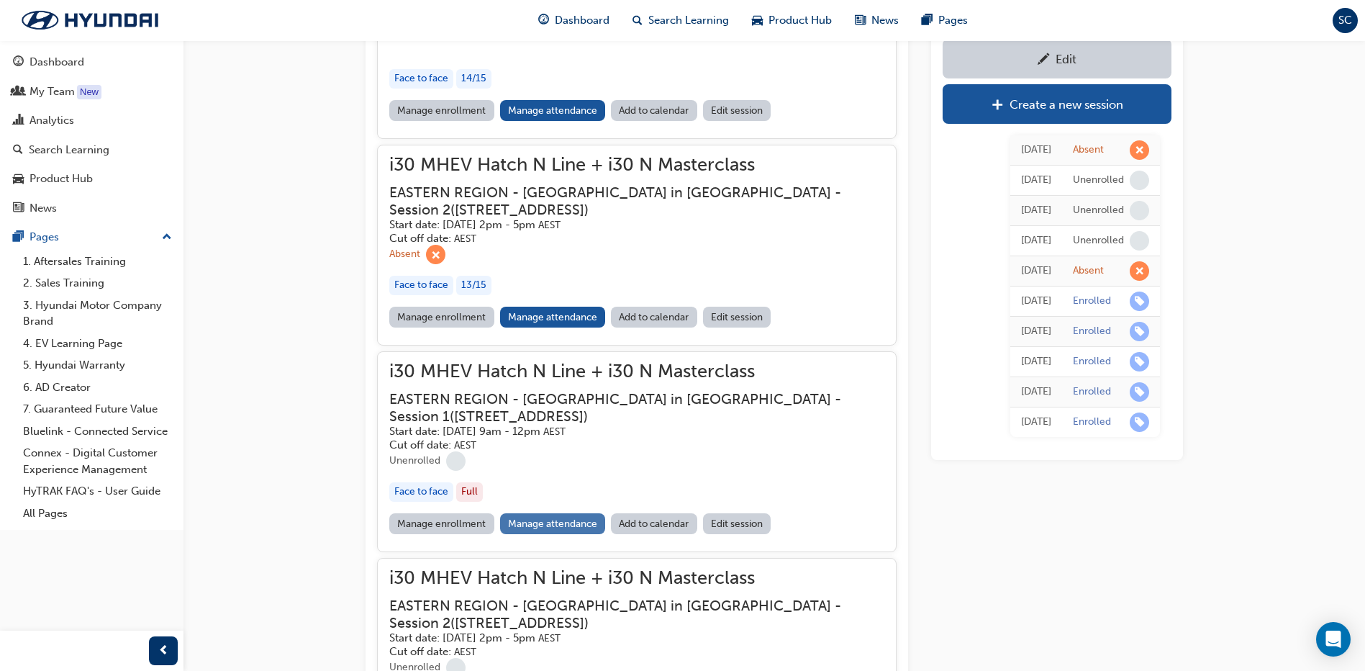
click at [532, 411] on link "Manage attendance" at bounding box center [553, 523] width 106 height 21
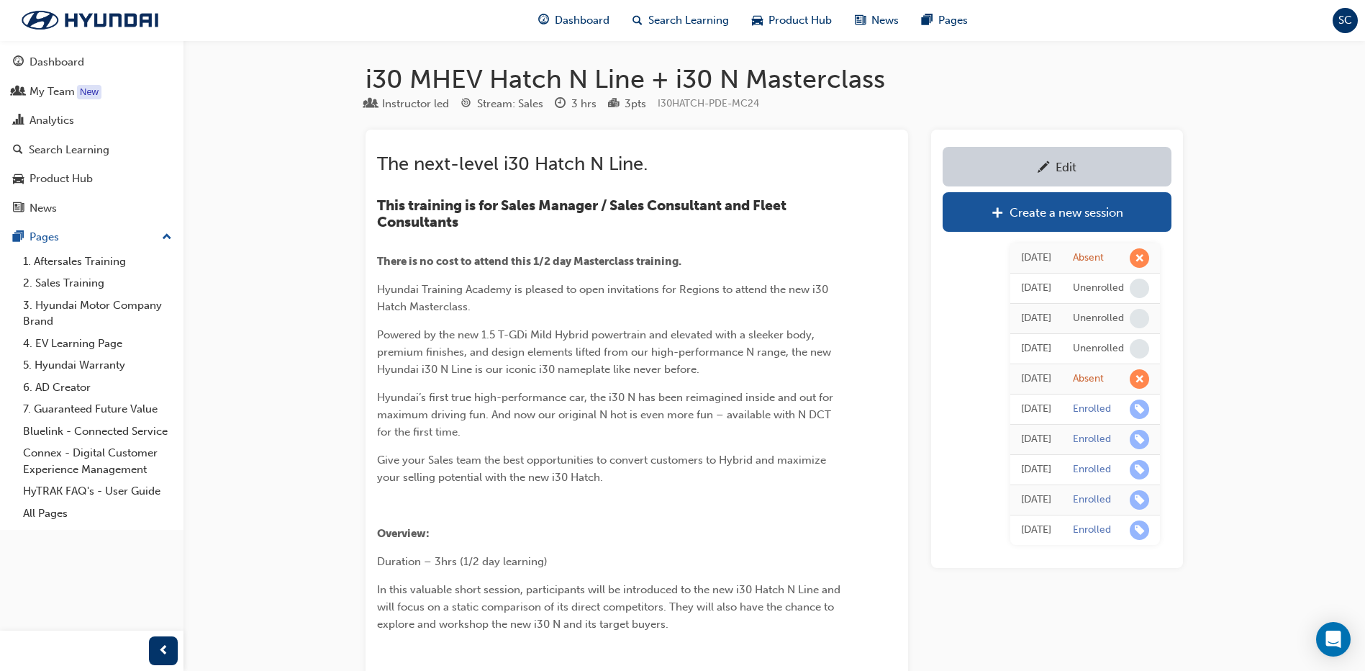
scroll to position [863, 0]
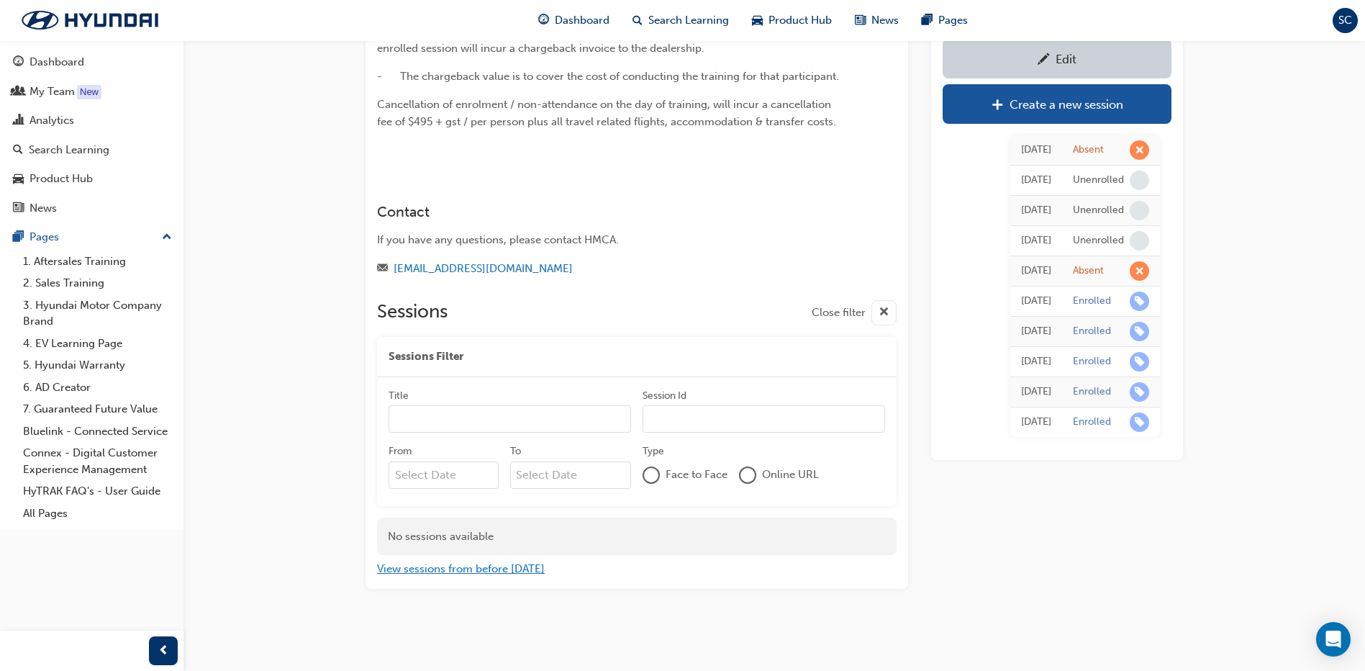
click at [423, 411] on button "View sessions from before [DATE]" at bounding box center [461, 569] width 168 height 17
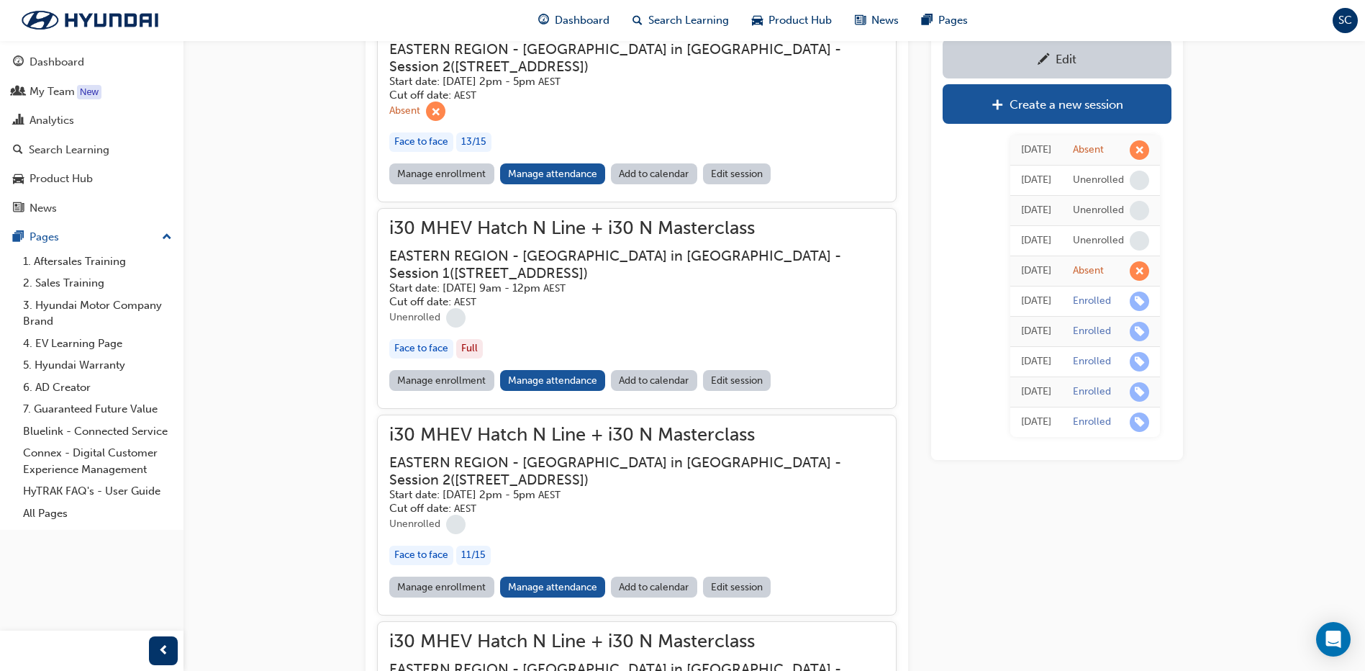
scroll to position [1583, 0]
click at [451, 411] on link "Manage enrollment" at bounding box center [441, 586] width 105 height 21
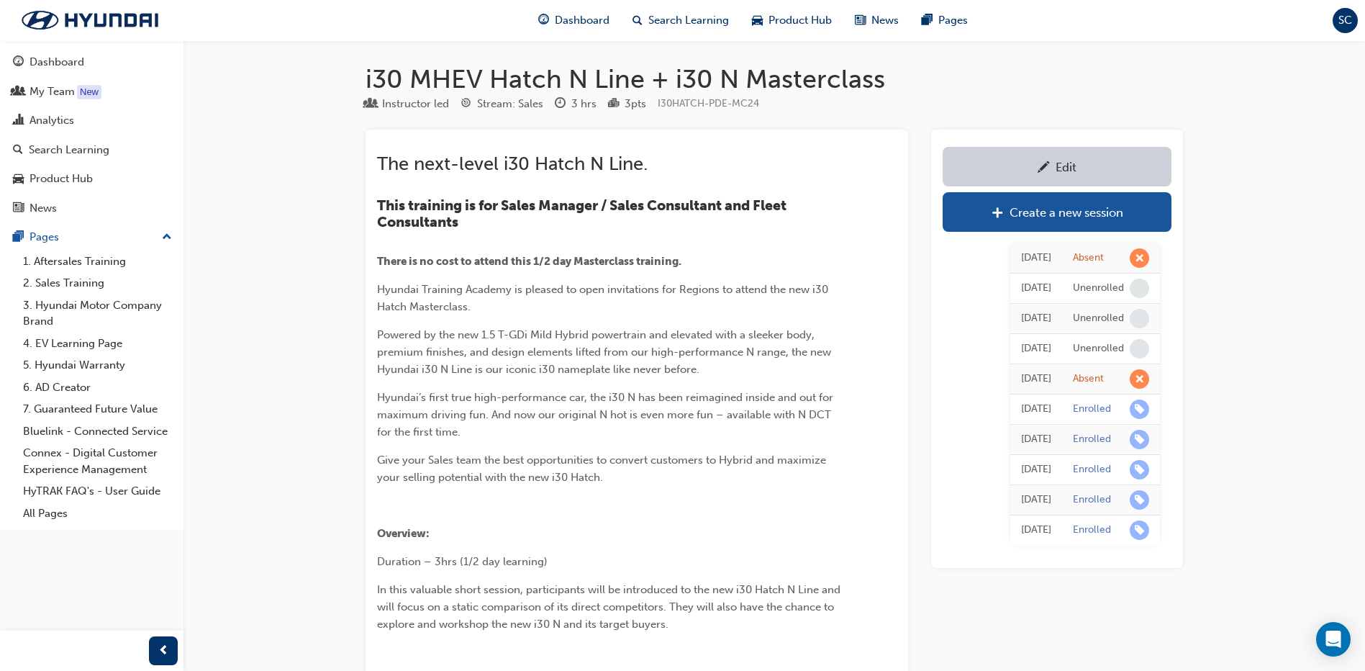
scroll to position [863, 0]
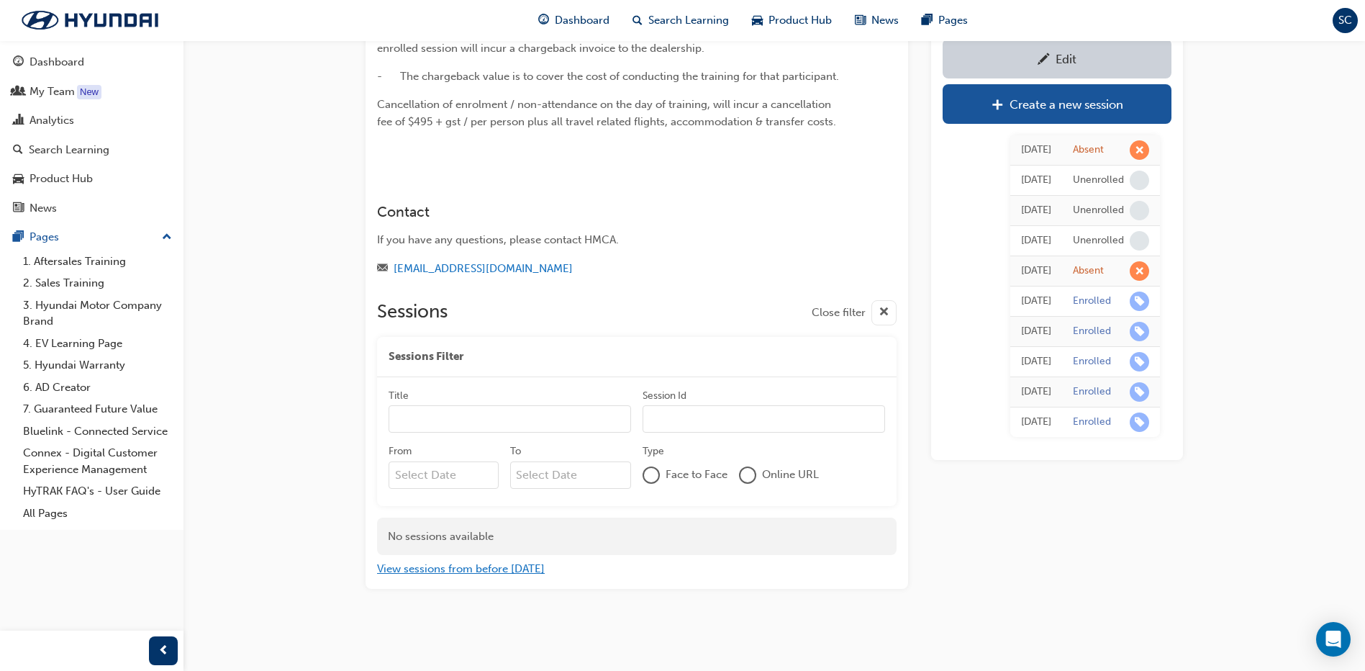
click at [419, 411] on button "View sessions from before [DATE]" at bounding box center [461, 569] width 168 height 17
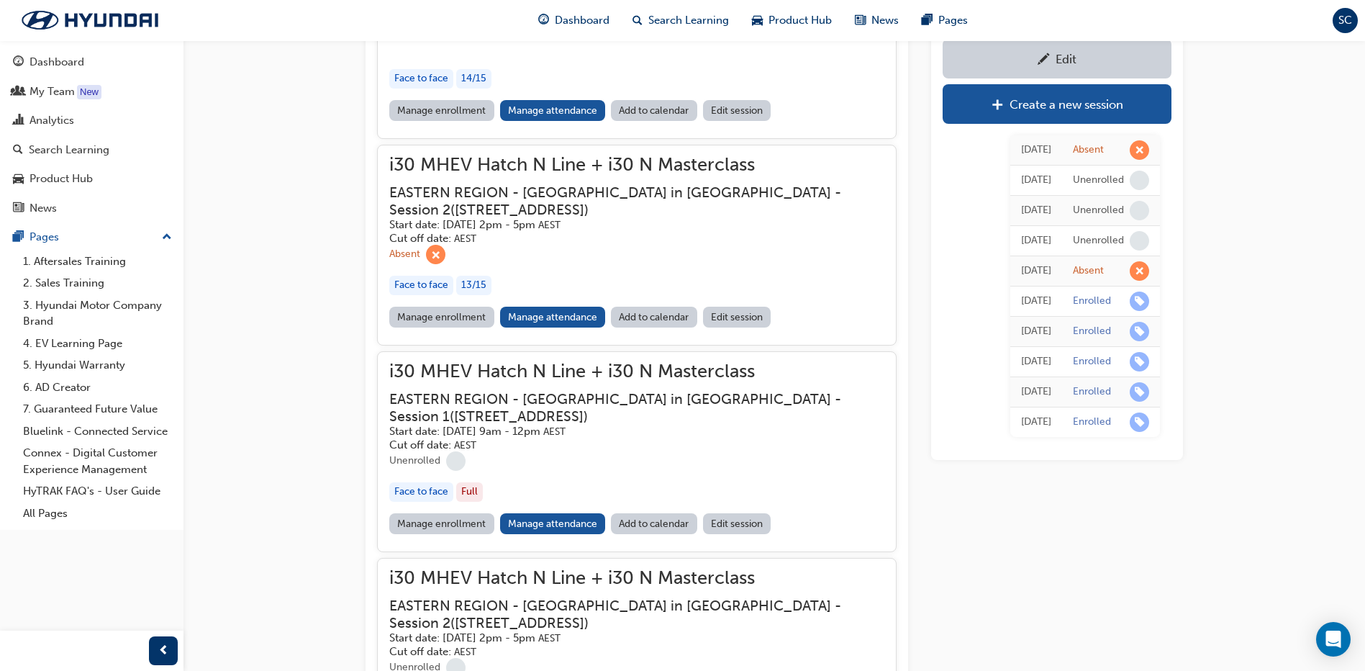
scroll to position [1583, 0]
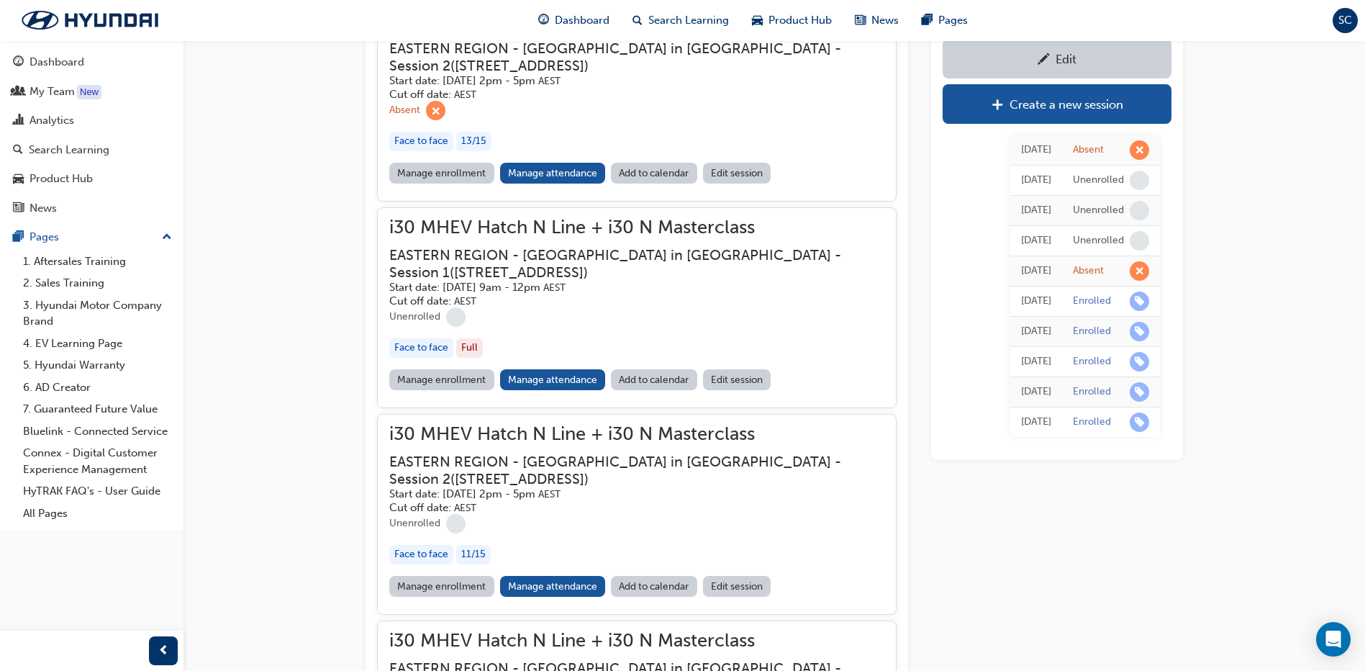
click at [430, 411] on link "Manage enrollment" at bounding box center [441, 586] width 105 height 21
